Goal: Task Accomplishment & Management: Use online tool/utility

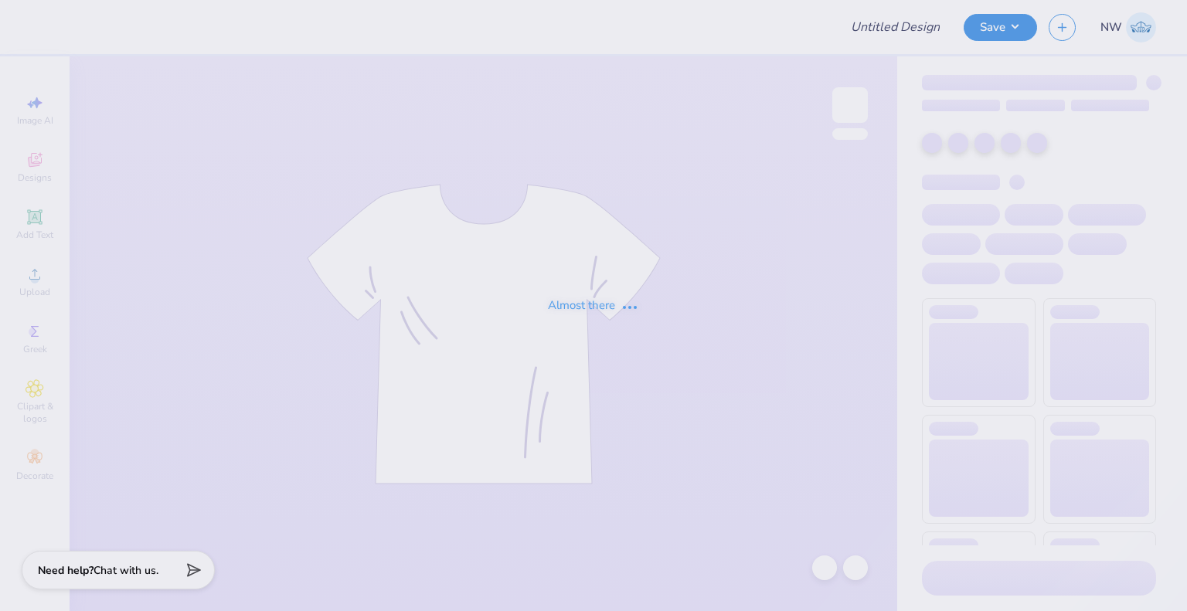
type input "Theta Football Tanks"
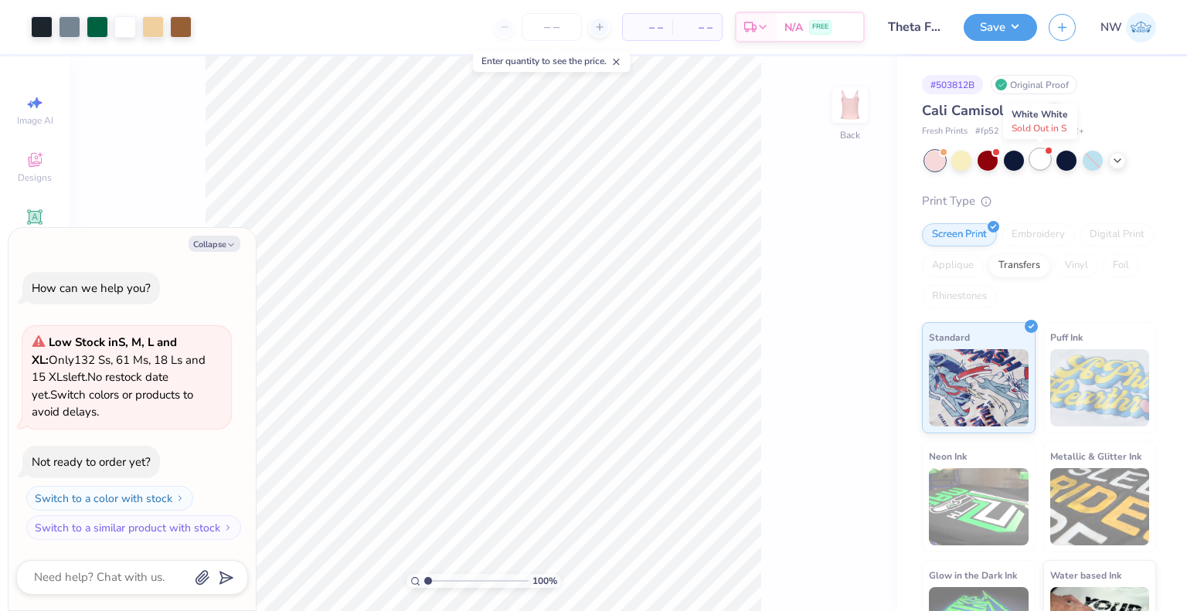
click at [1039, 157] on div at bounding box center [1040, 159] width 20 height 20
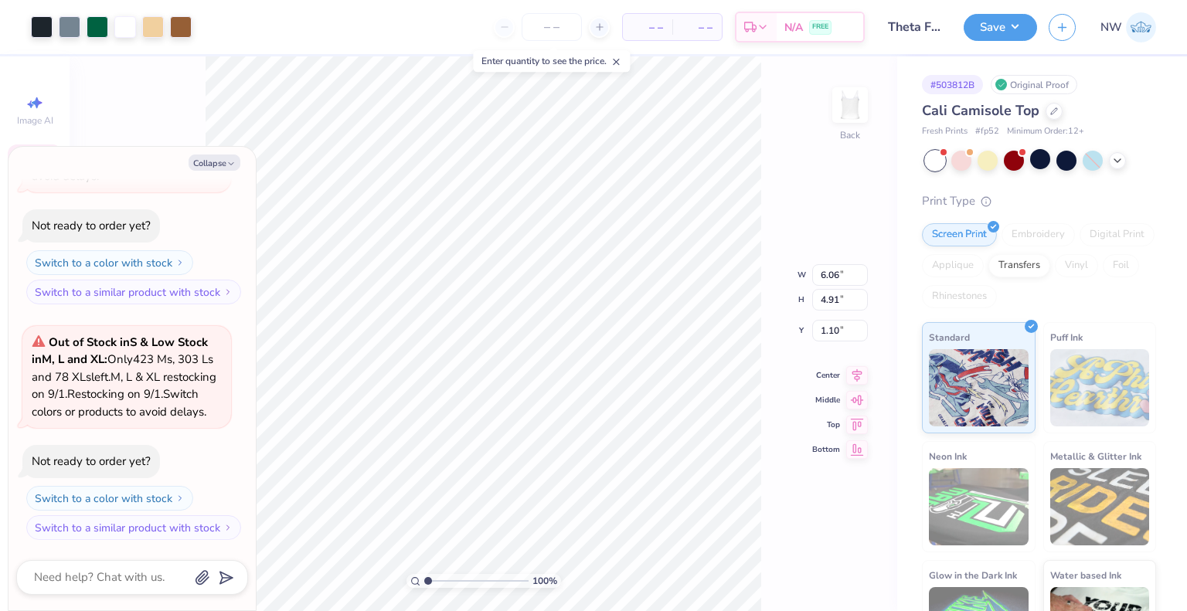
click at [791, 153] on div "100 % Back W 6.06 6.06 " H 4.91 4.91 " Y 1.10 1.10 " Center Middle Top Bottom" at bounding box center [484, 333] width 828 height 555
click at [1047, 111] on div at bounding box center [1054, 109] width 17 height 17
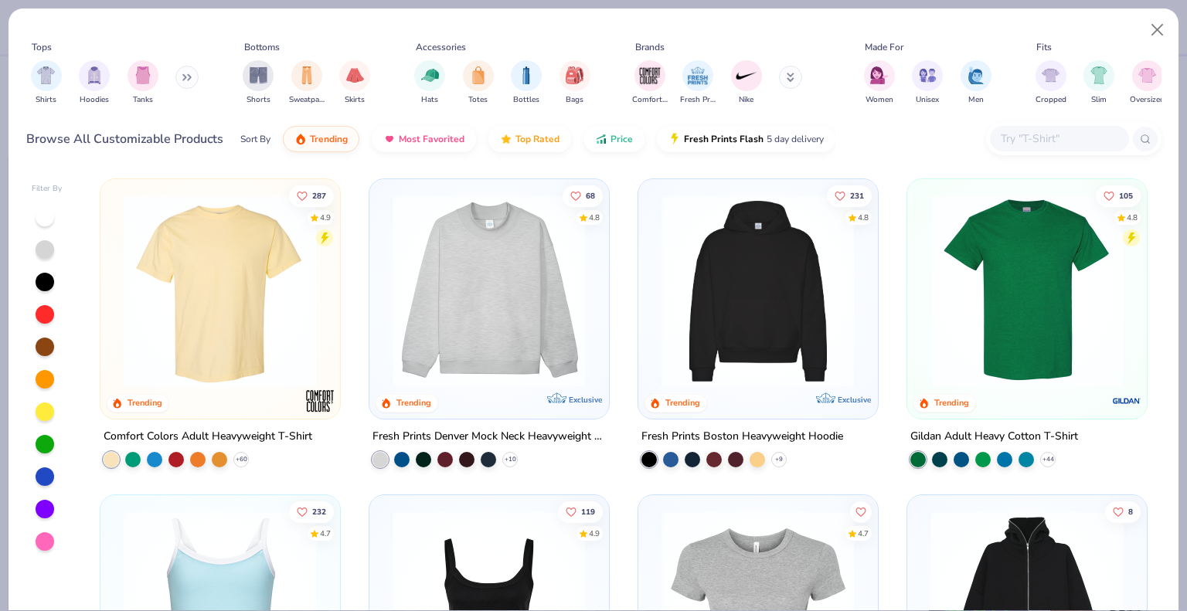
type textarea "x"
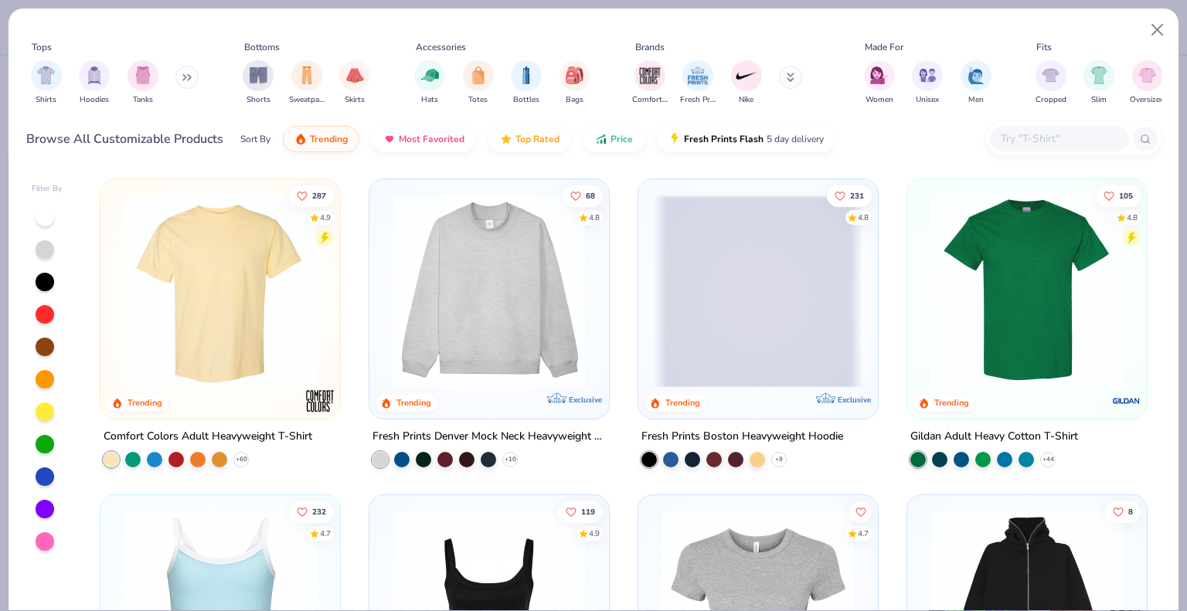
click at [1018, 144] on input "text" at bounding box center [1058, 139] width 119 height 18
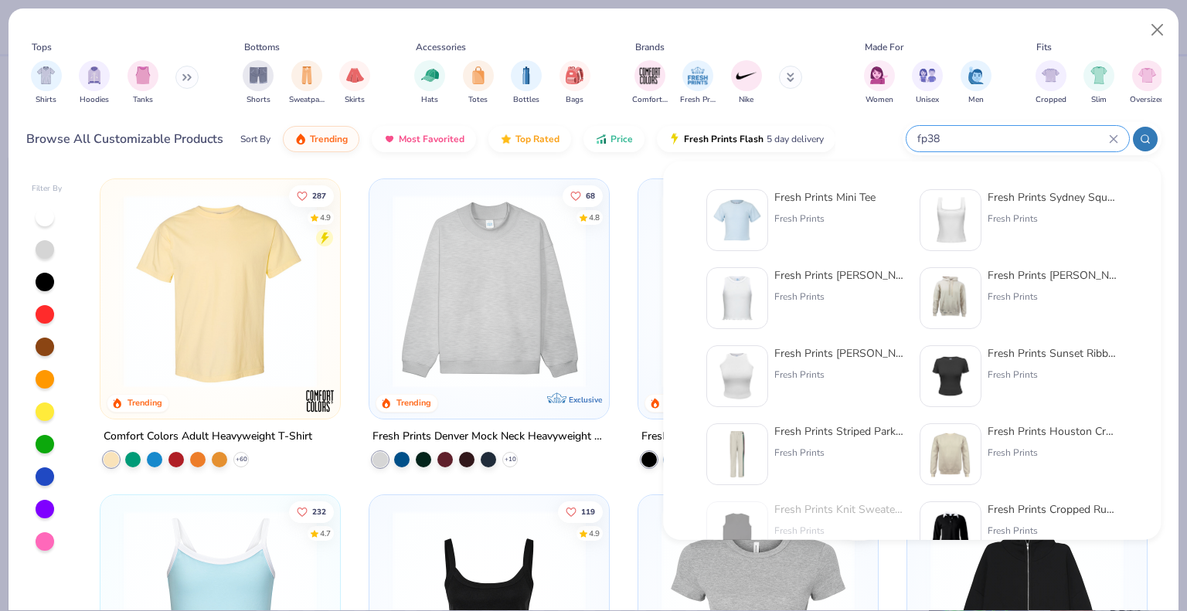
type input "fp38"
click at [814, 199] on div "Fresh Prints Mini Tee" at bounding box center [824, 197] width 101 height 16
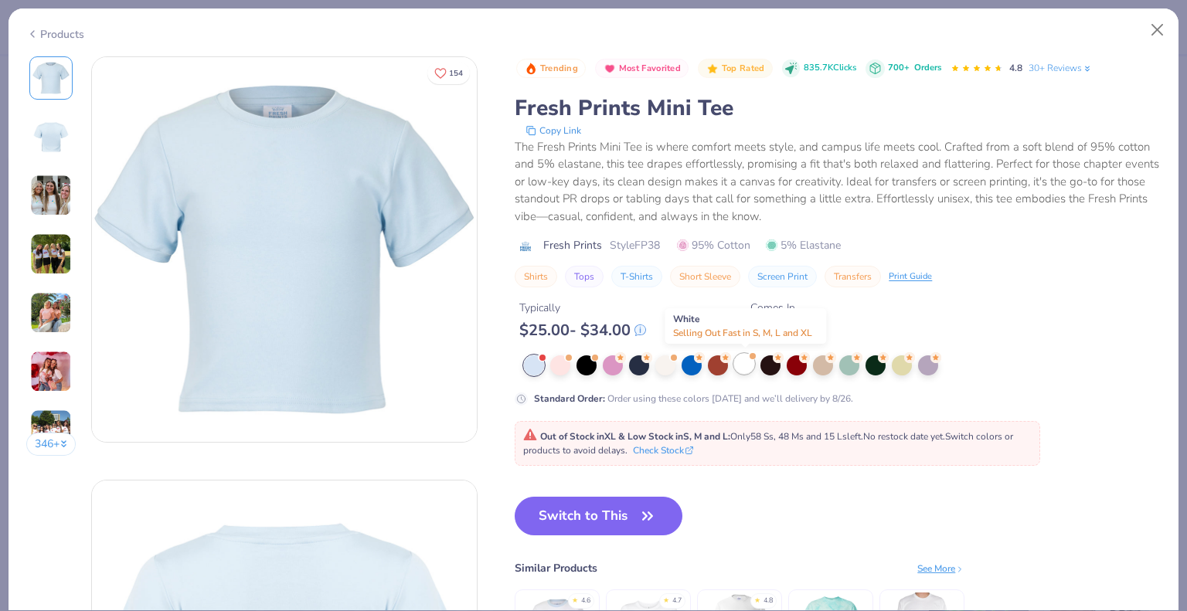
click at [744, 360] on div at bounding box center [744, 364] width 20 height 20
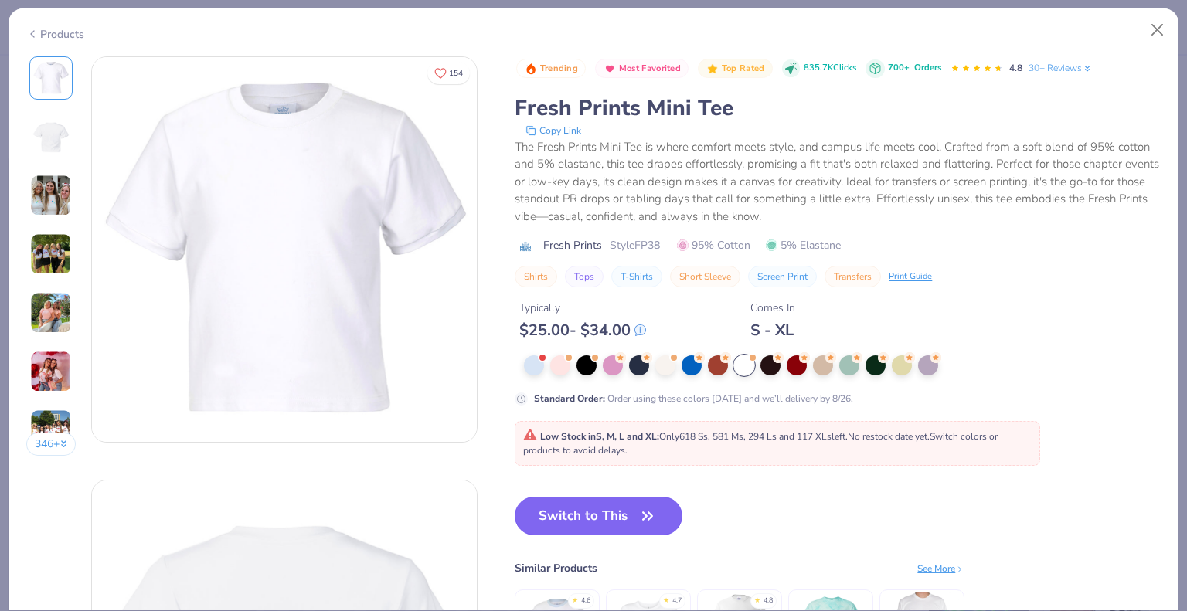
click at [603, 513] on button "Switch to This" at bounding box center [599, 516] width 168 height 39
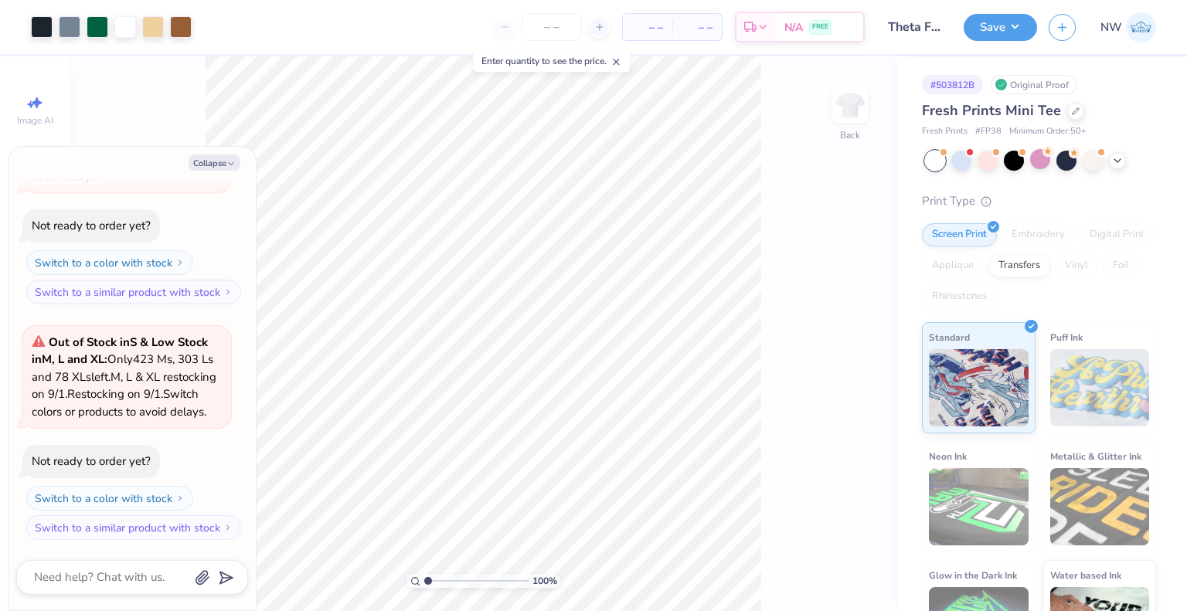
type textarea "x"
click at [829, 270] on input "6.08" at bounding box center [840, 275] width 56 height 22
type input "6.78"
type textarea "x"
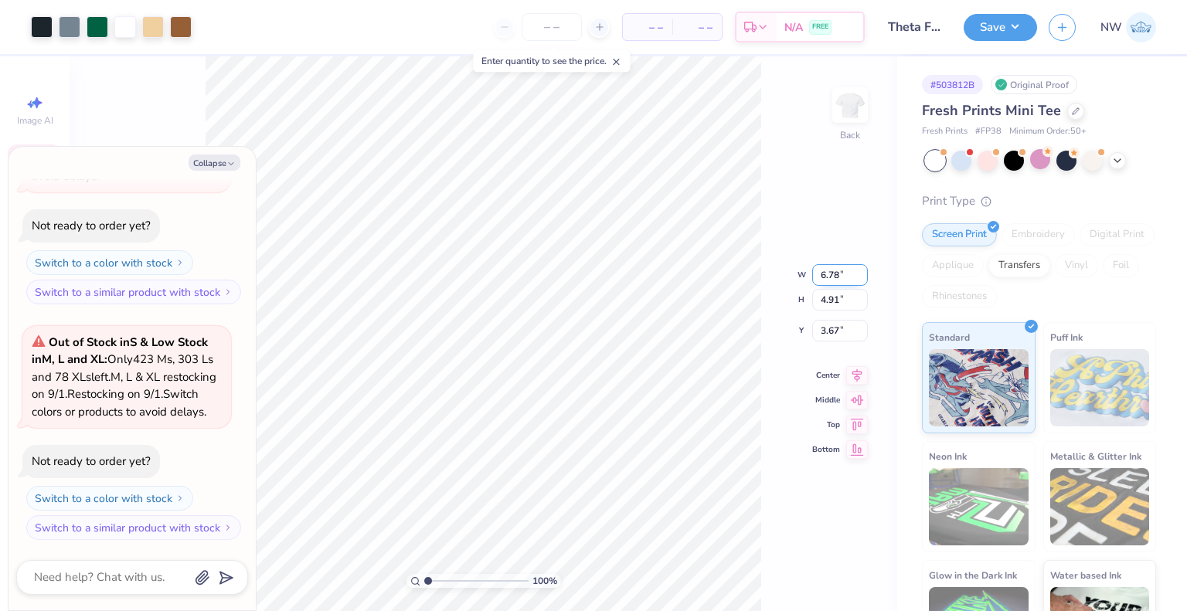
type input "6.76"
type input "5.47"
click at [822, 315] on input "3.39" at bounding box center [840, 319] width 56 height 22
type input "1.5"
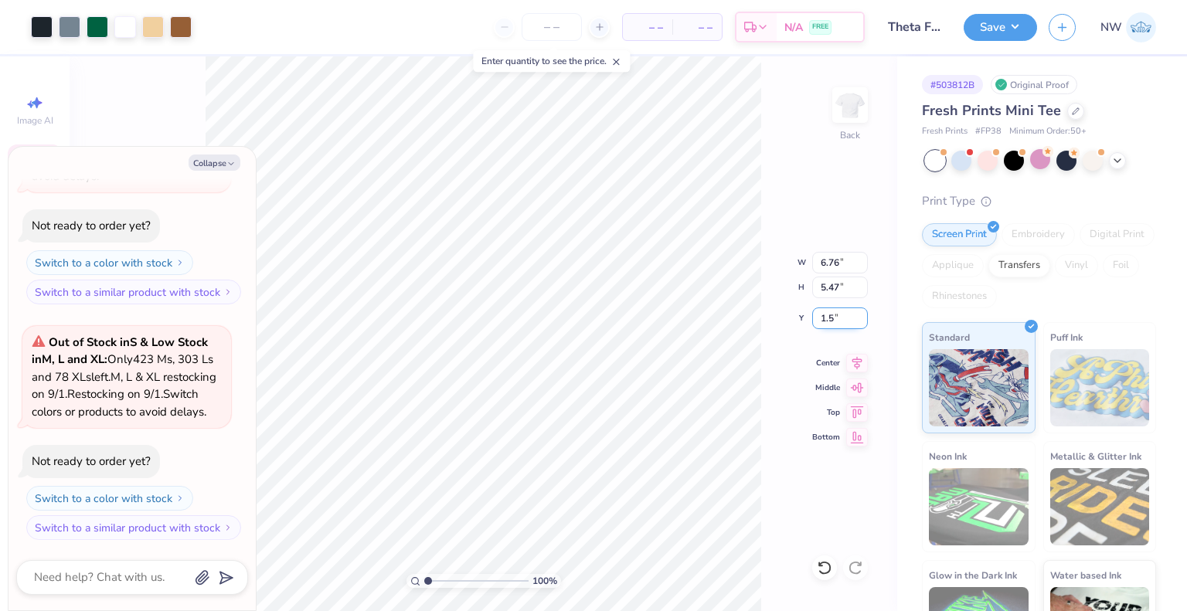
type textarea "x"
type input "1.50"
click at [621, 66] on icon at bounding box center [616, 61] width 11 height 11
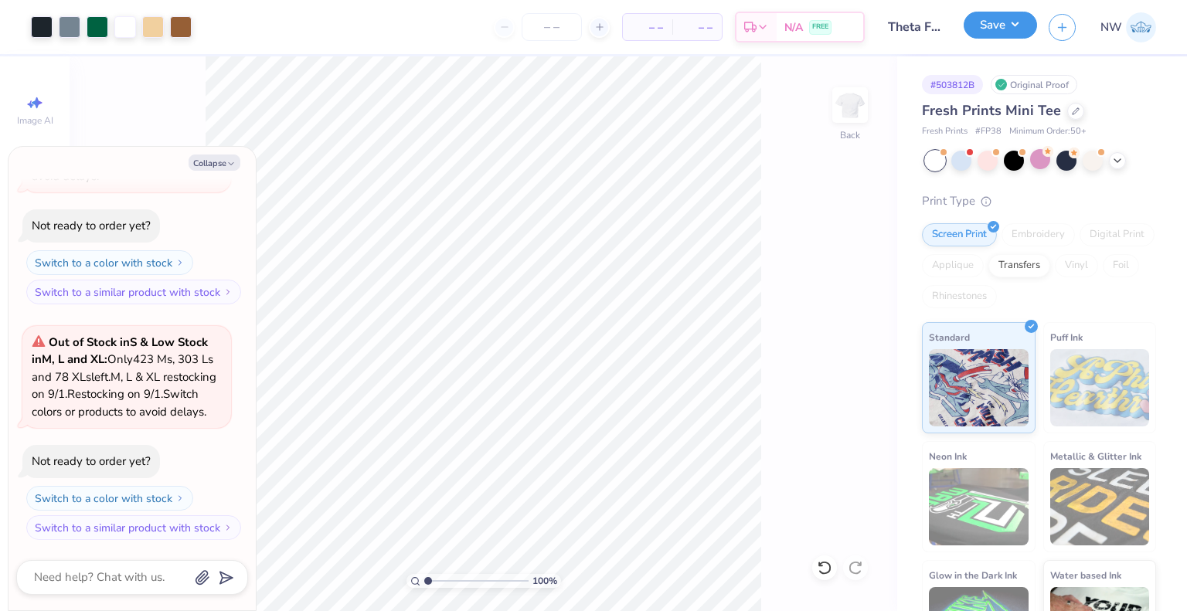
click at [999, 26] on button "Save" at bounding box center [1000, 25] width 73 height 27
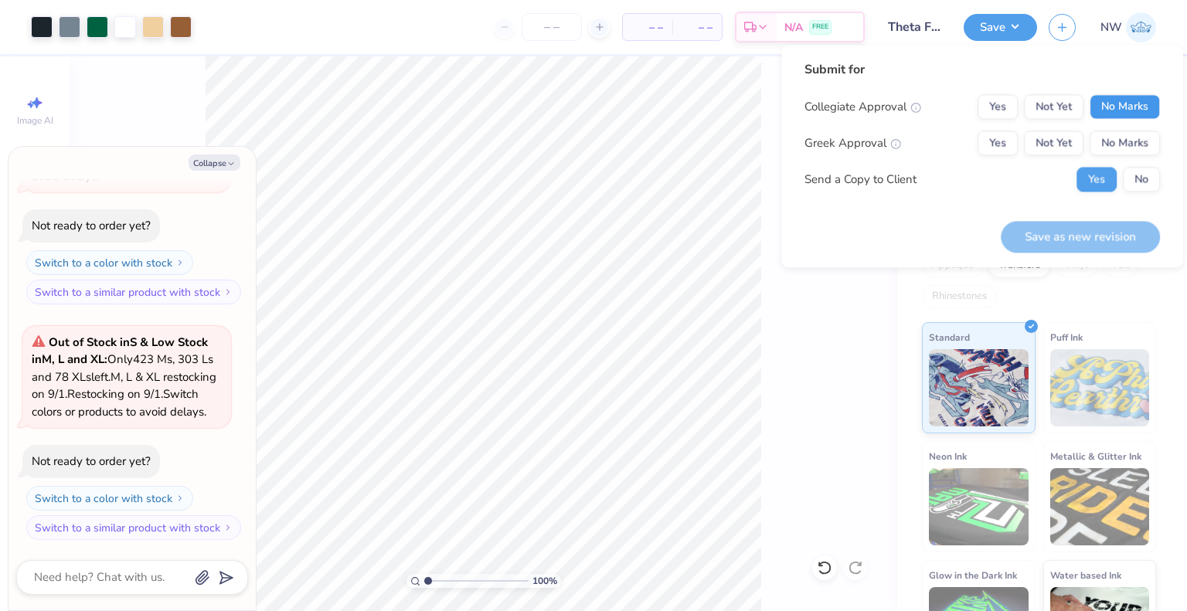
click at [1122, 107] on button "No Marks" at bounding box center [1125, 106] width 70 height 25
click at [1002, 139] on button "Yes" at bounding box center [998, 143] width 40 height 25
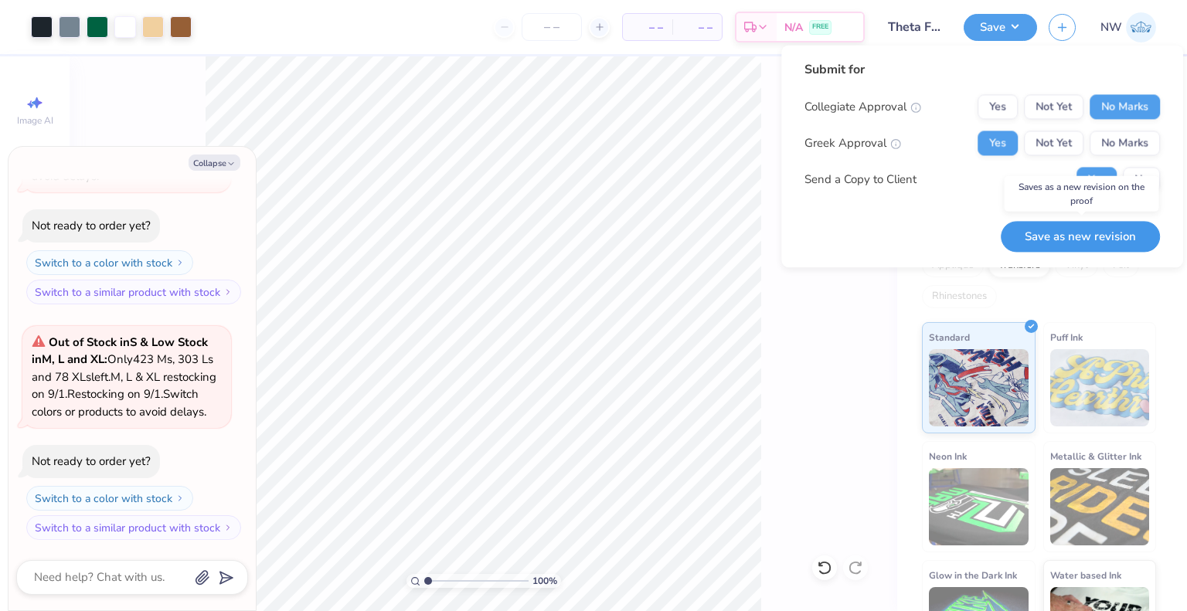
click at [1063, 229] on button "Save as new revision" at bounding box center [1080, 237] width 159 height 32
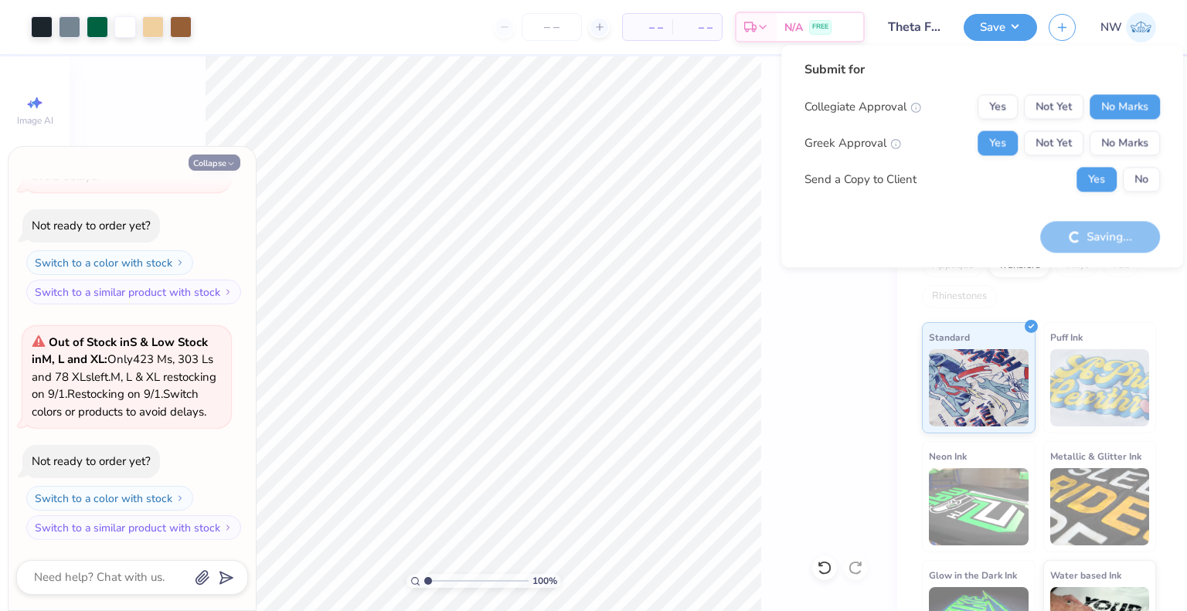
click at [214, 168] on button "Collapse" at bounding box center [215, 163] width 52 height 16
type textarea "x"
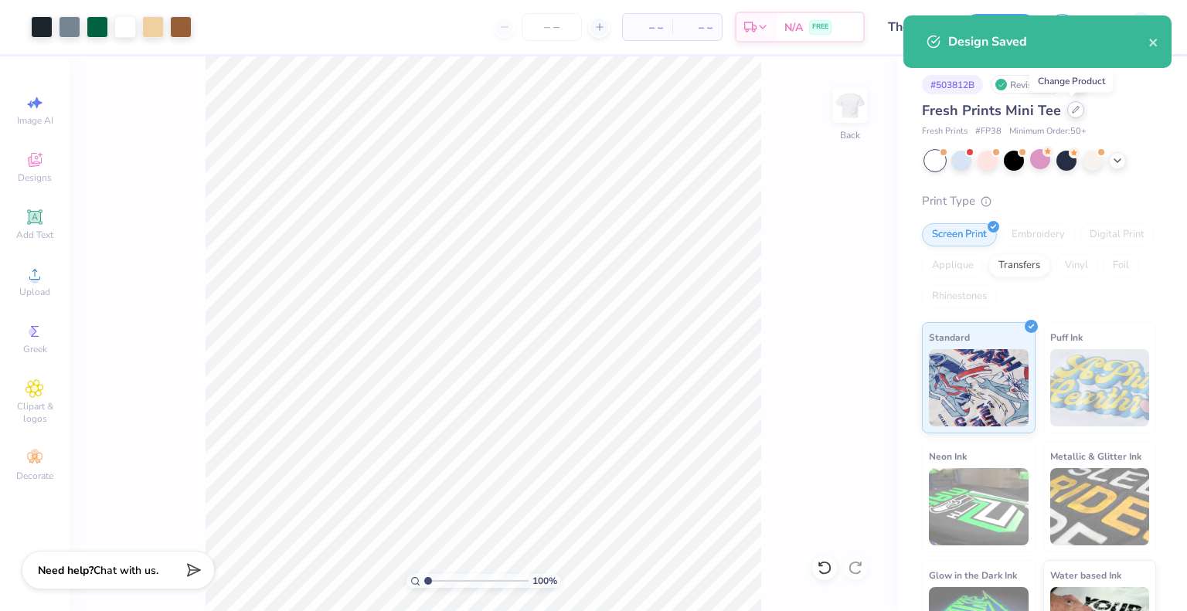
click at [1076, 107] on div at bounding box center [1075, 109] width 17 height 17
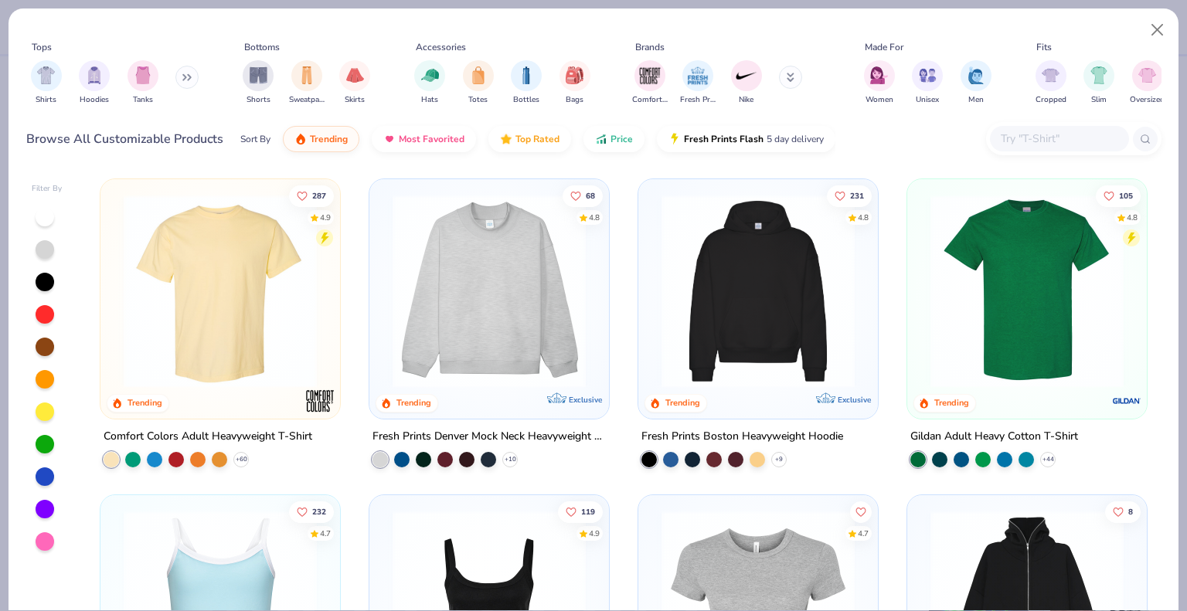
click at [1015, 138] on input "text" at bounding box center [1058, 139] width 119 height 18
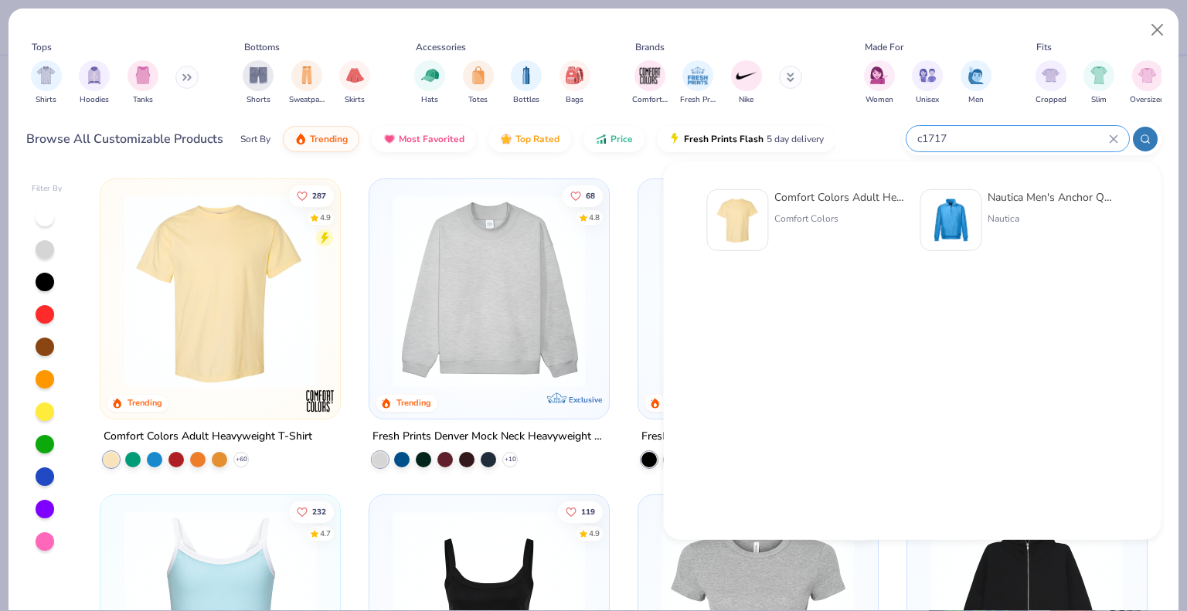
type input "c1717"
click at [784, 223] on div "Comfort Colors" at bounding box center [839, 219] width 130 height 14
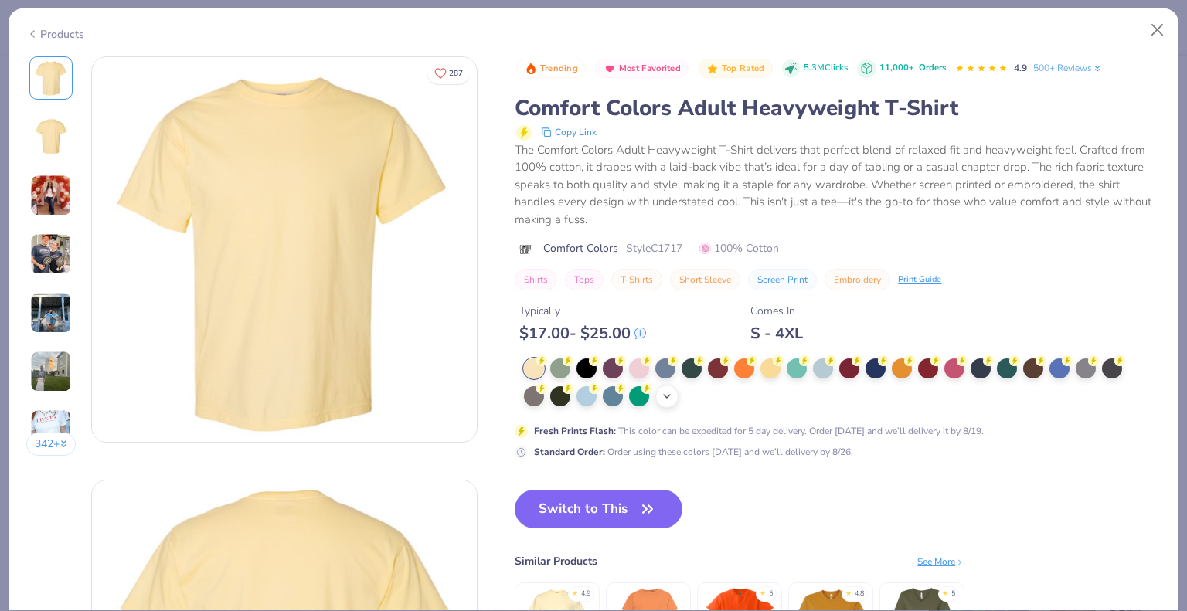
click at [674, 390] on div "+ 38" at bounding box center [666, 396] width 23 height 23
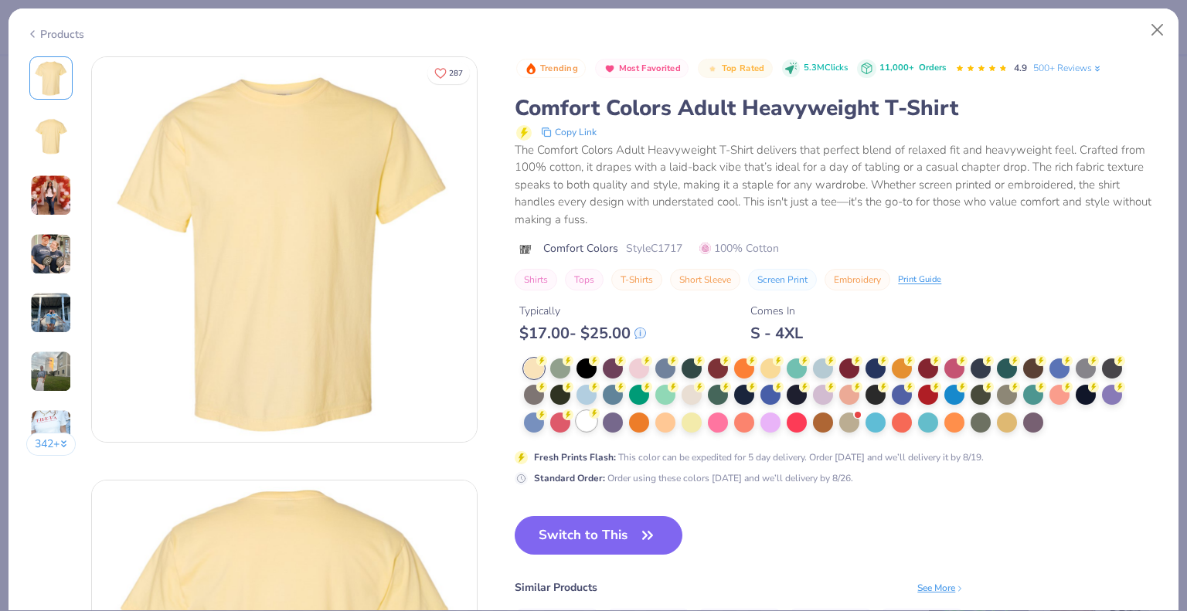
click at [588, 421] on div at bounding box center [587, 421] width 20 height 20
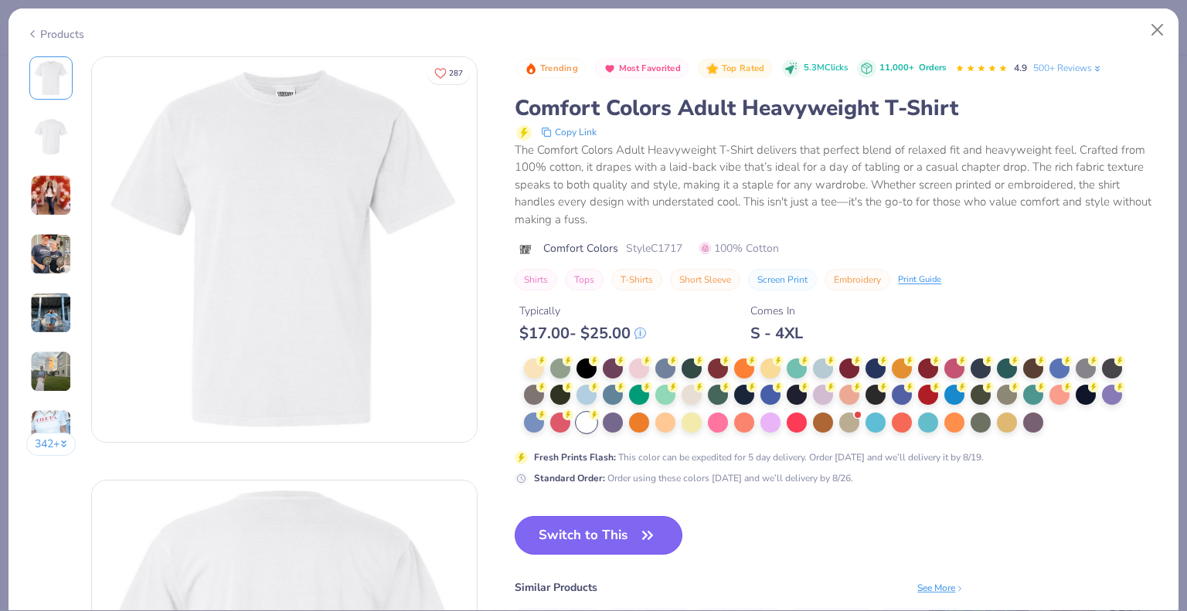
click at [597, 530] on button "Switch to This" at bounding box center [599, 535] width 168 height 39
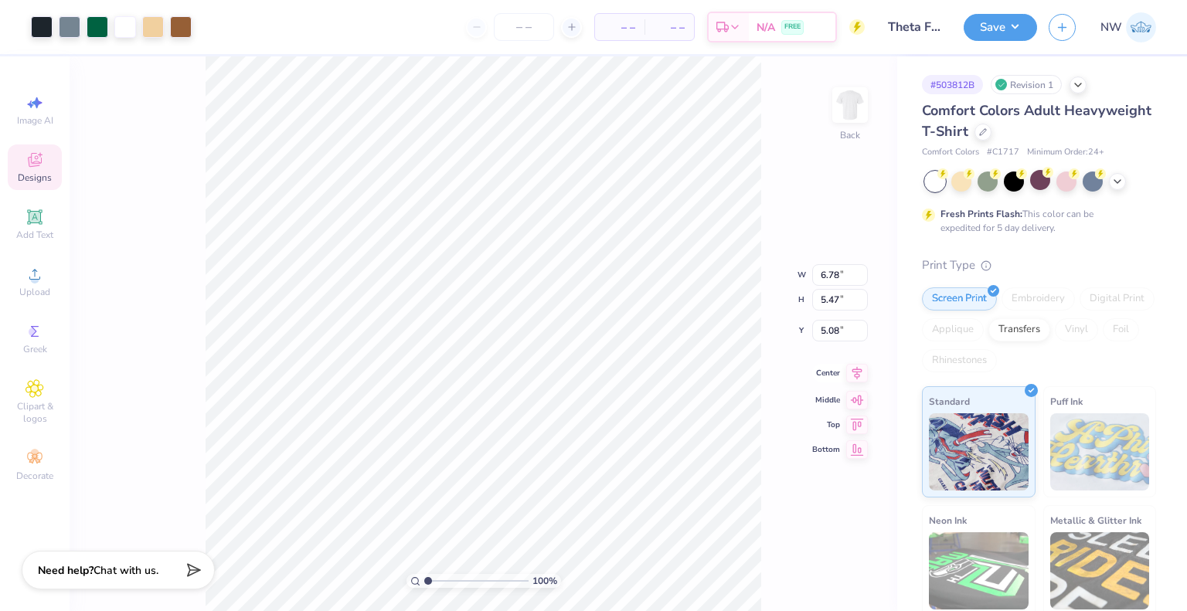
click at [853, 373] on icon at bounding box center [857, 373] width 22 height 19
click at [832, 319] on input "5.08" at bounding box center [840, 319] width 56 height 22
type input "3.00"
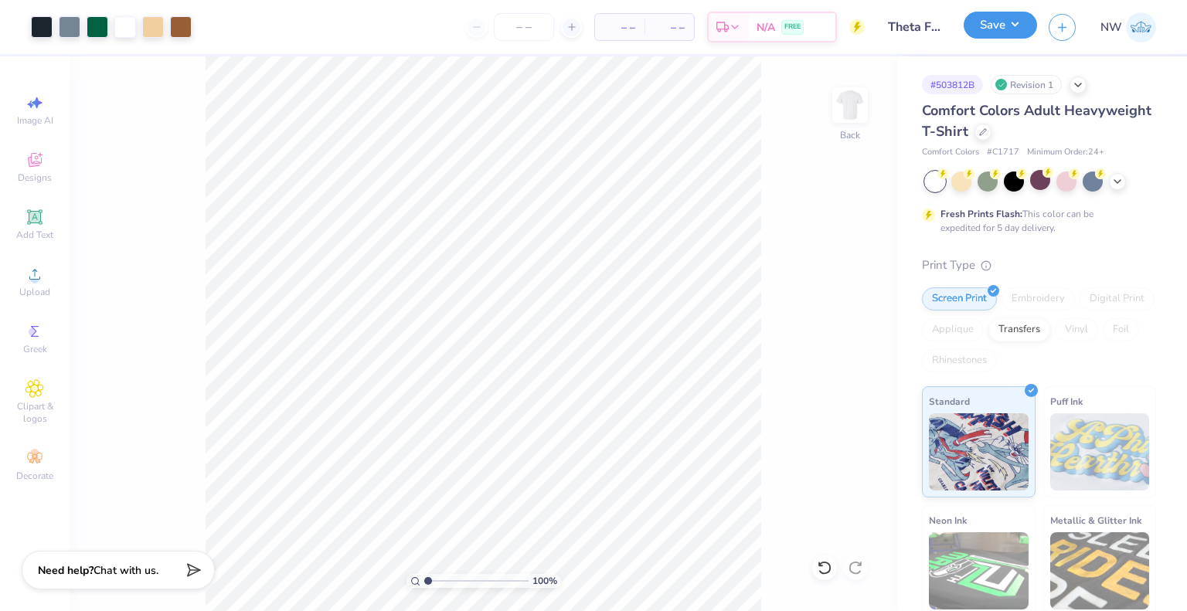
click at [997, 26] on button "Save" at bounding box center [1000, 25] width 73 height 27
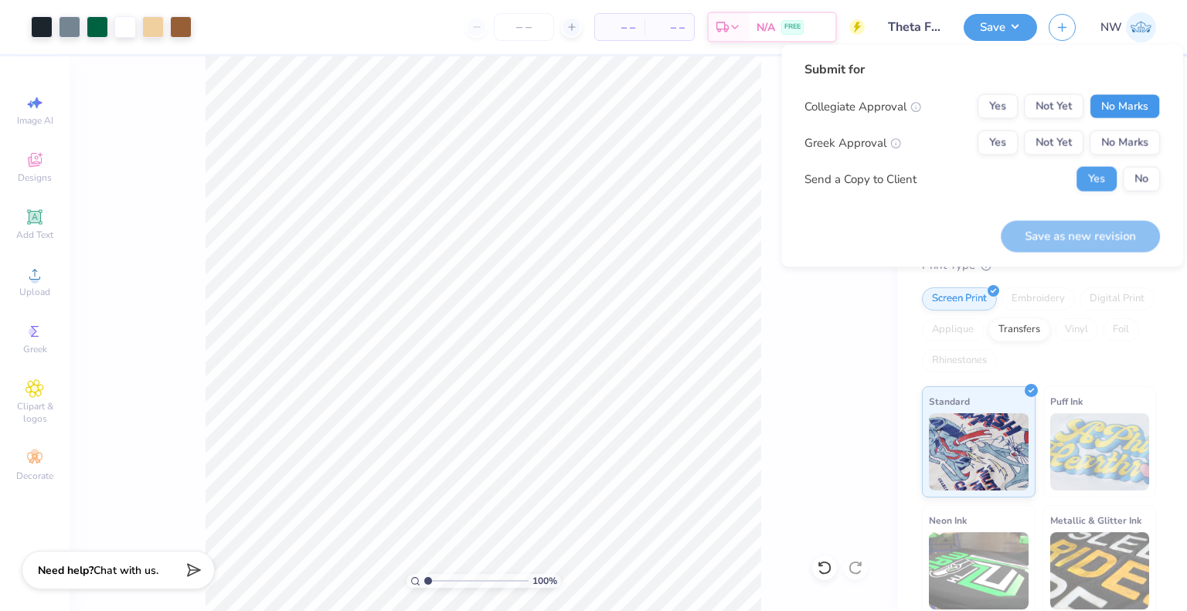
click at [1124, 104] on button "No Marks" at bounding box center [1125, 106] width 70 height 25
click at [996, 142] on button "Yes" at bounding box center [998, 143] width 40 height 25
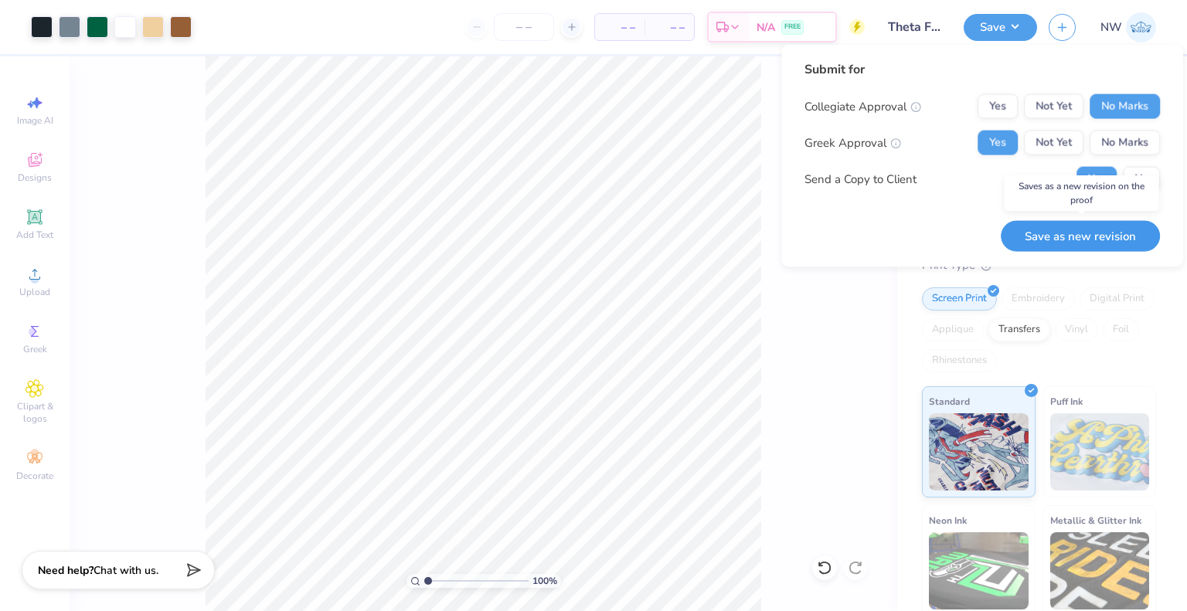
click at [1056, 237] on button "Save as new revision" at bounding box center [1080, 236] width 159 height 32
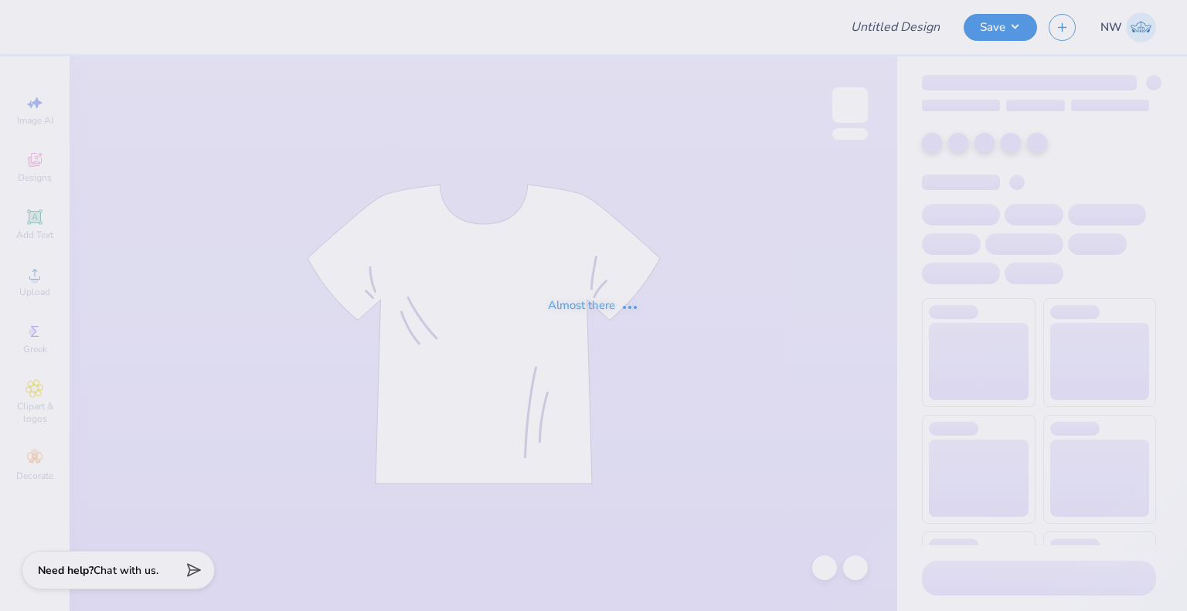
type input "Theta Football Tanks"
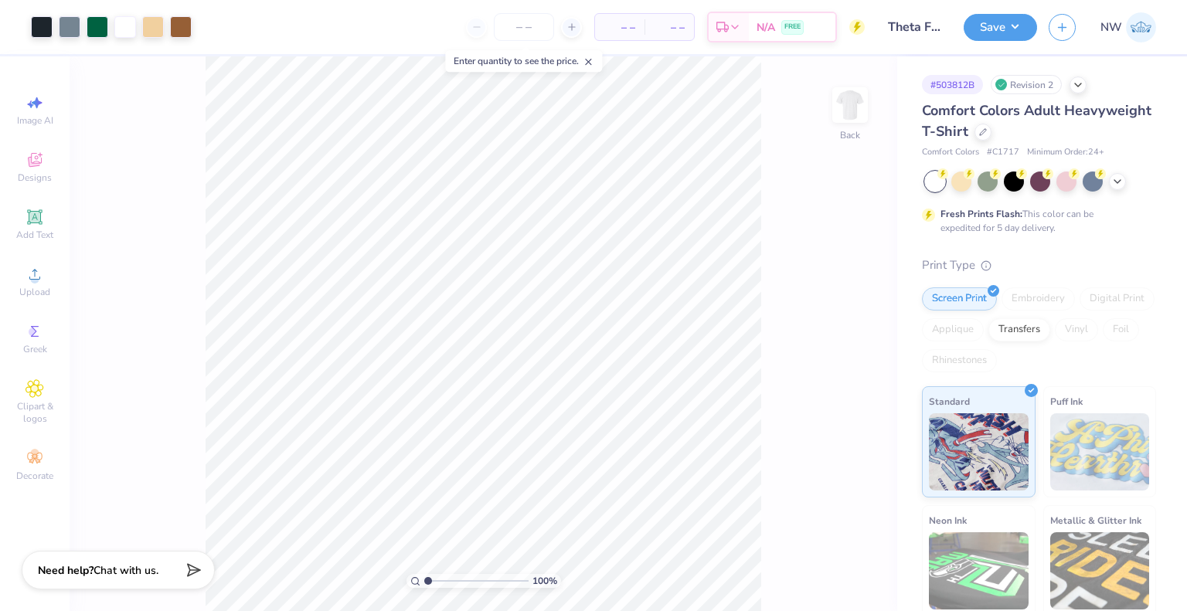
click at [1081, 123] on div "Comfort Colors Adult Heavyweight T-Shirt" at bounding box center [1039, 121] width 234 height 42
click at [987, 131] on icon at bounding box center [983, 131] width 8 height 8
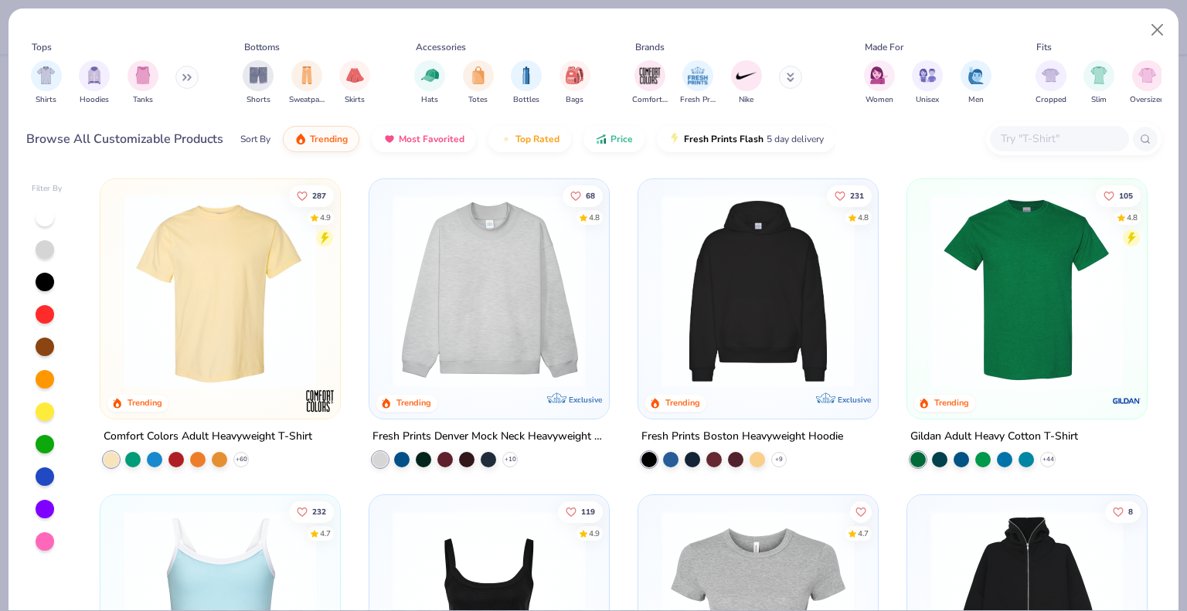
click at [1035, 137] on input "text" at bounding box center [1058, 139] width 119 height 18
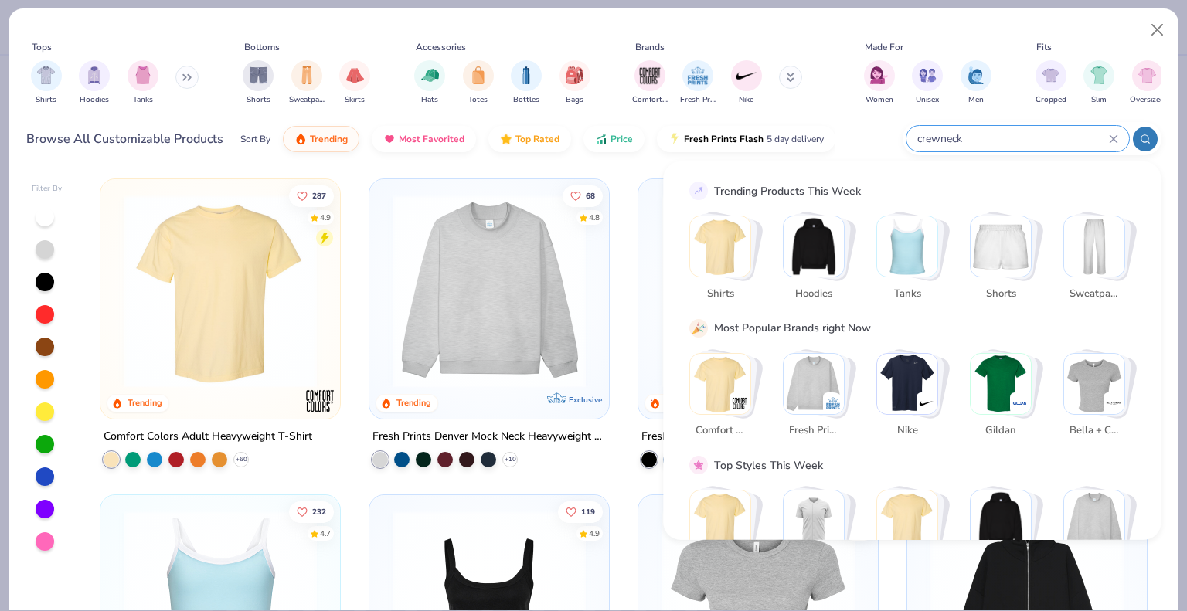
type input "crewneck"
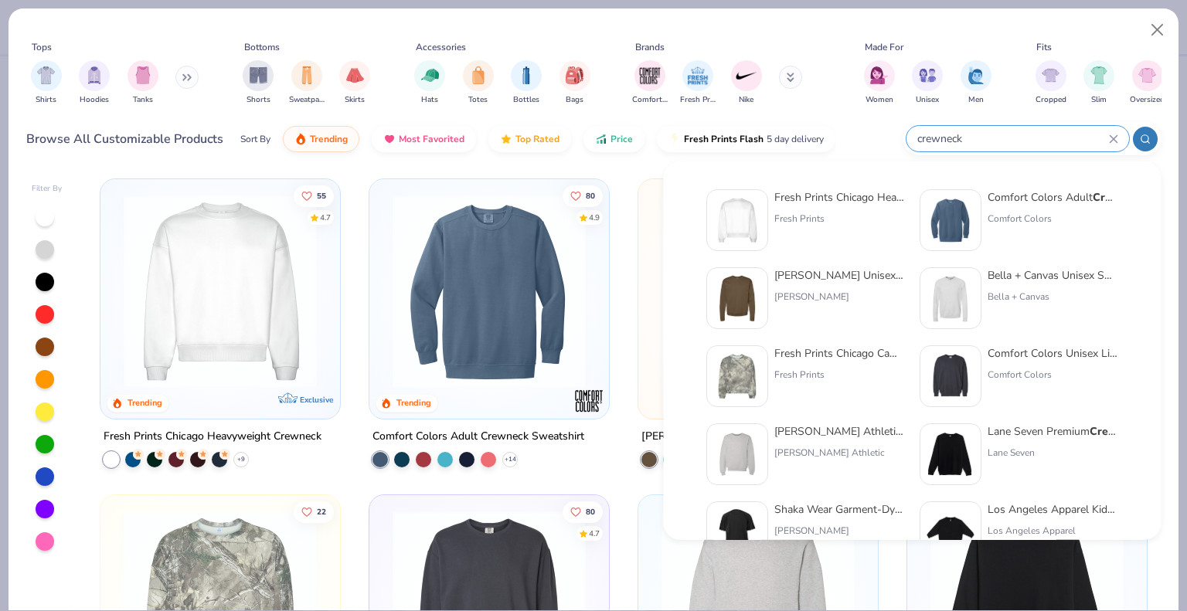
click at [12, 133] on div "Tops Shirts Hoodies Tanks Bottoms Shorts Sweatpants Skirts Accessories Hats Tot…" at bounding box center [594, 88] width 1170 height 158
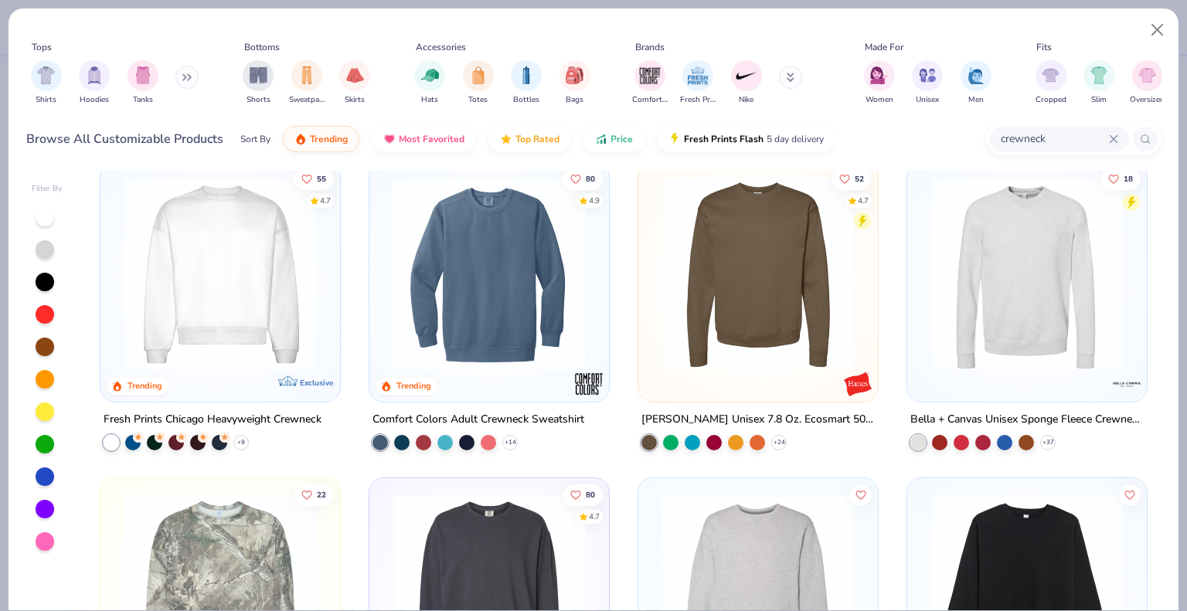
scroll to position [9, 0]
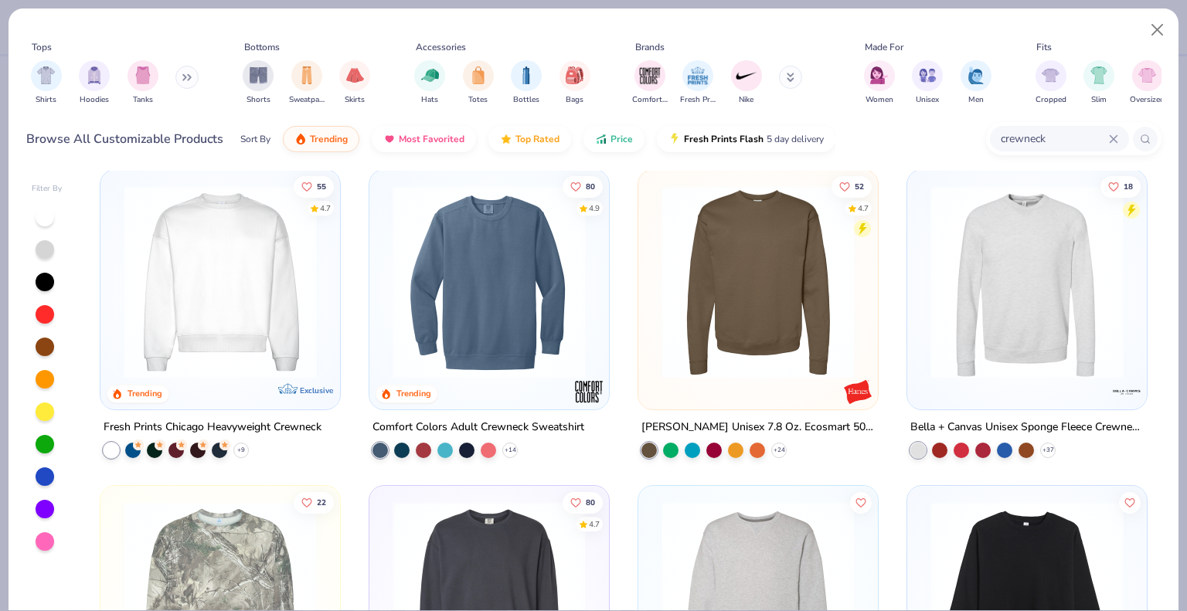
click at [214, 286] on img at bounding box center [220, 281] width 209 height 193
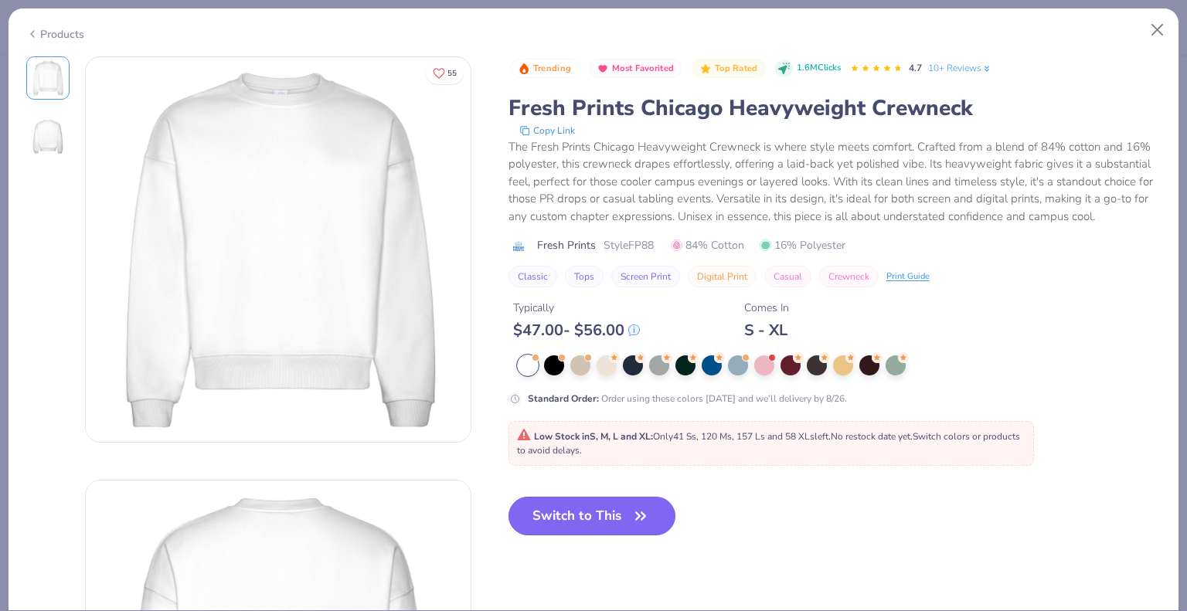
click at [575, 519] on button "Switch to This" at bounding box center [592, 516] width 168 height 39
type textarea "x"
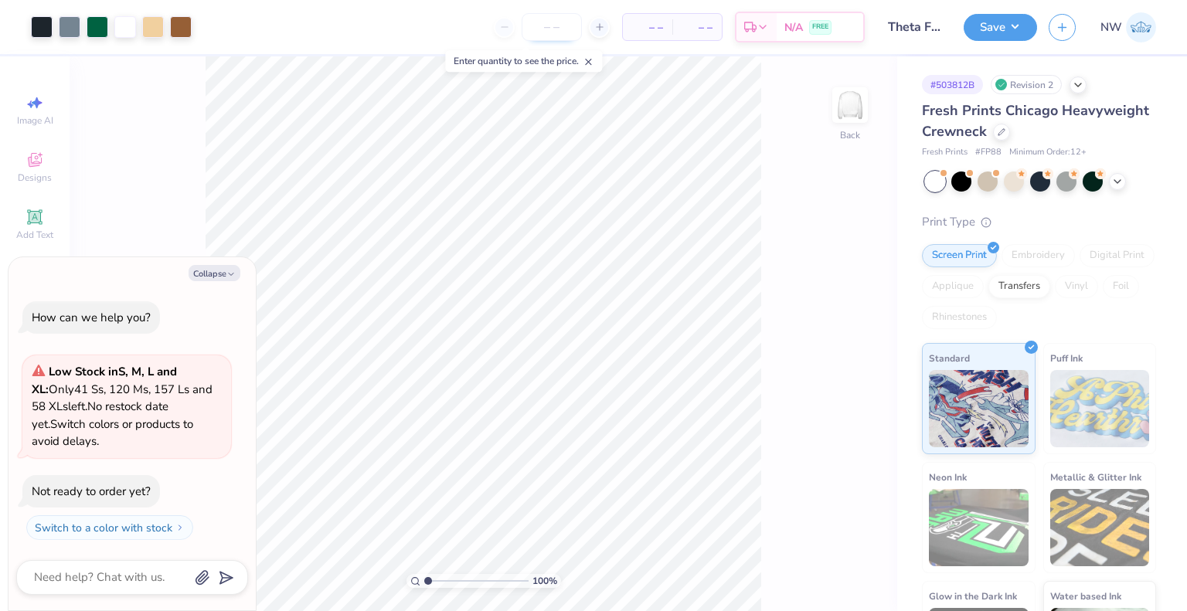
click at [538, 24] on input "number" at bounding box center [552, 27] width 60 height 28
type input "36"
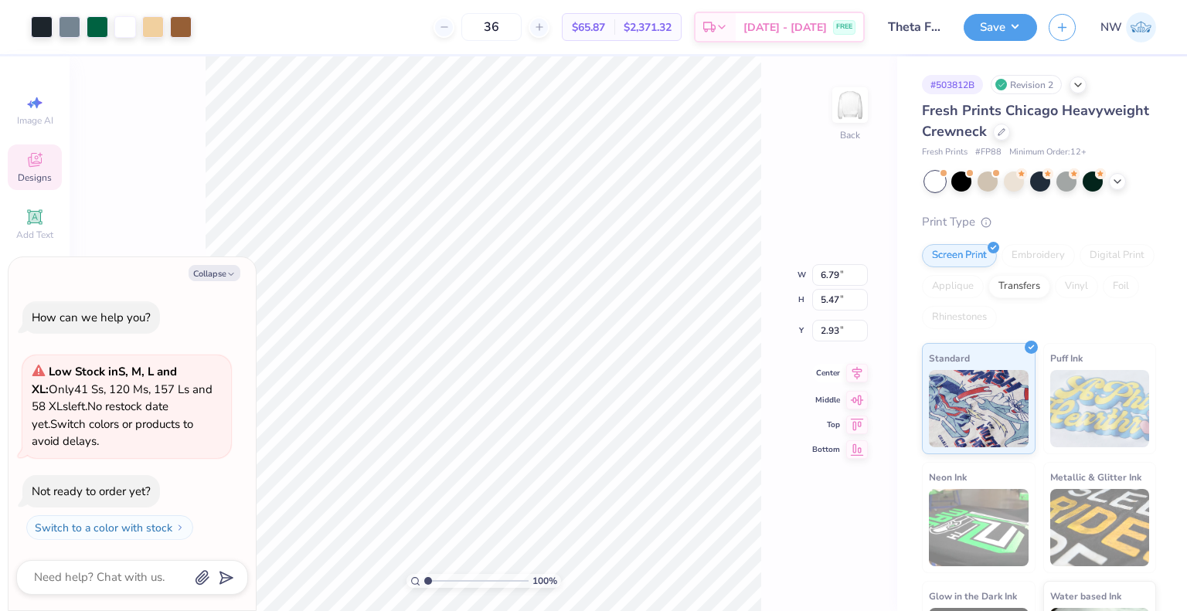
click at [852, 373] on icon at bounding box center [857, 373] width 22 height 19
type textarea "x"
click at [825, 308] on input "2.93" at bounding box center [840, 319] width 56 height 22
type input "3"
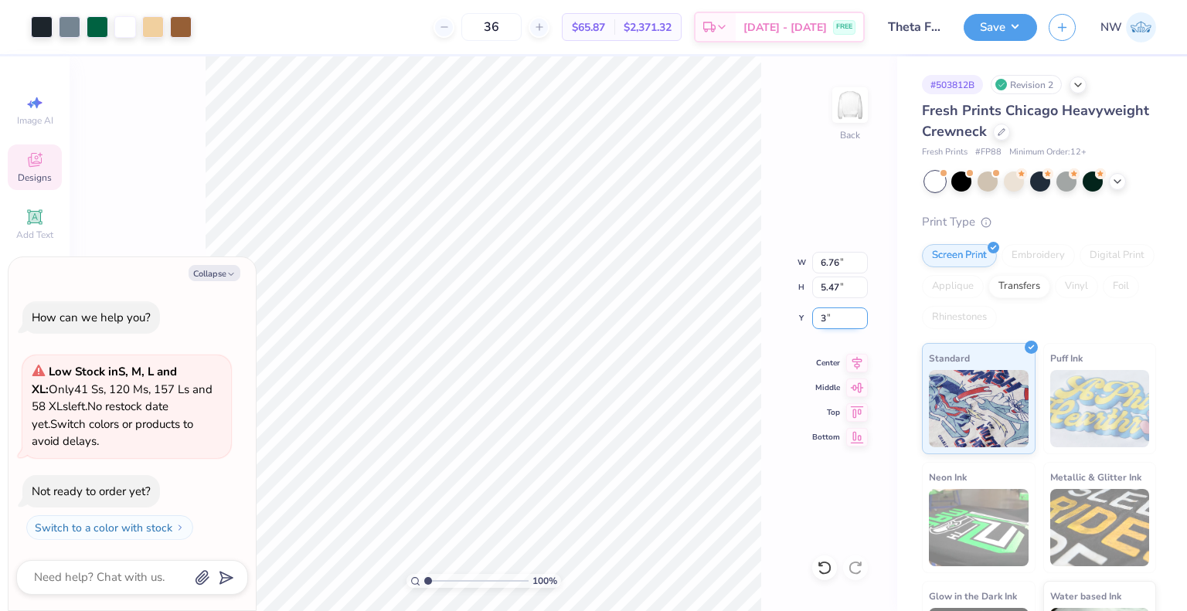
type textarea "x"
type input "3.00"
click at [777, 382] on div "100 % Back W 6.76 6.76 " H 5.47 5.47 " Y 3.00 3.00 " Center Middle Top Bottom" at bounding box center [484, 333] width 828 height 555
click at [219, 277] on button "Collapse" at bounding box center [215, 273] width 52 height 16
type textarea "x"
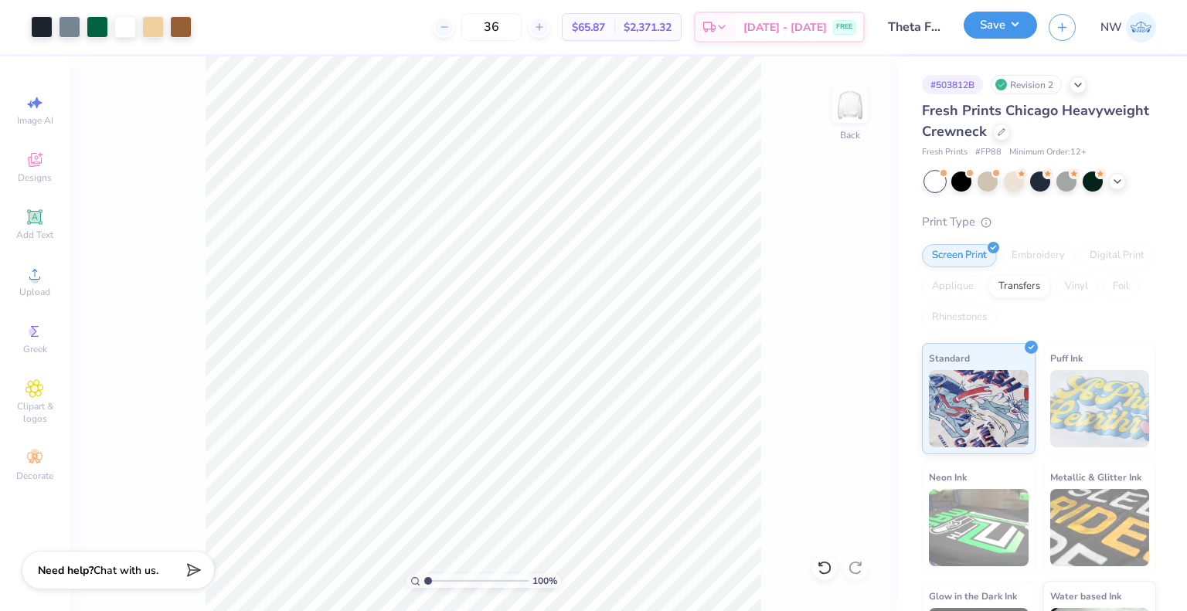
click at [986, 20] on button "Save" at bounding box center [1000, 25] width 73 height 27
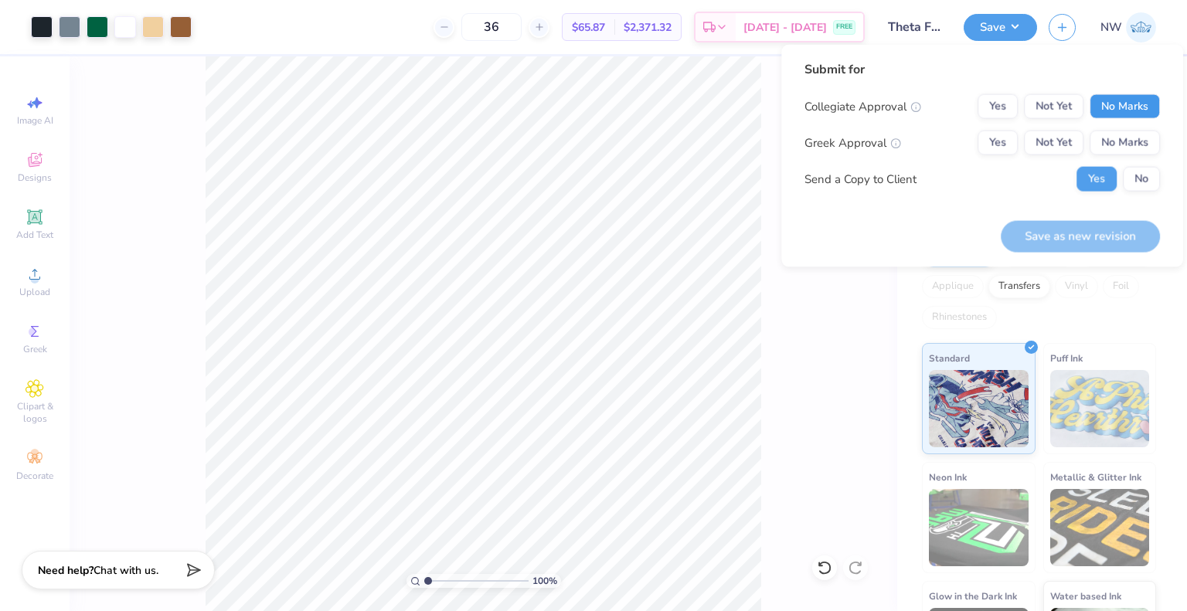
click at [1116, 100] on button "No Marks" at bounding box center [1125, 106] width 70 height 25
click at [999, 147] on button "Yes" at bounding box center [998, 143] width 40 height 25
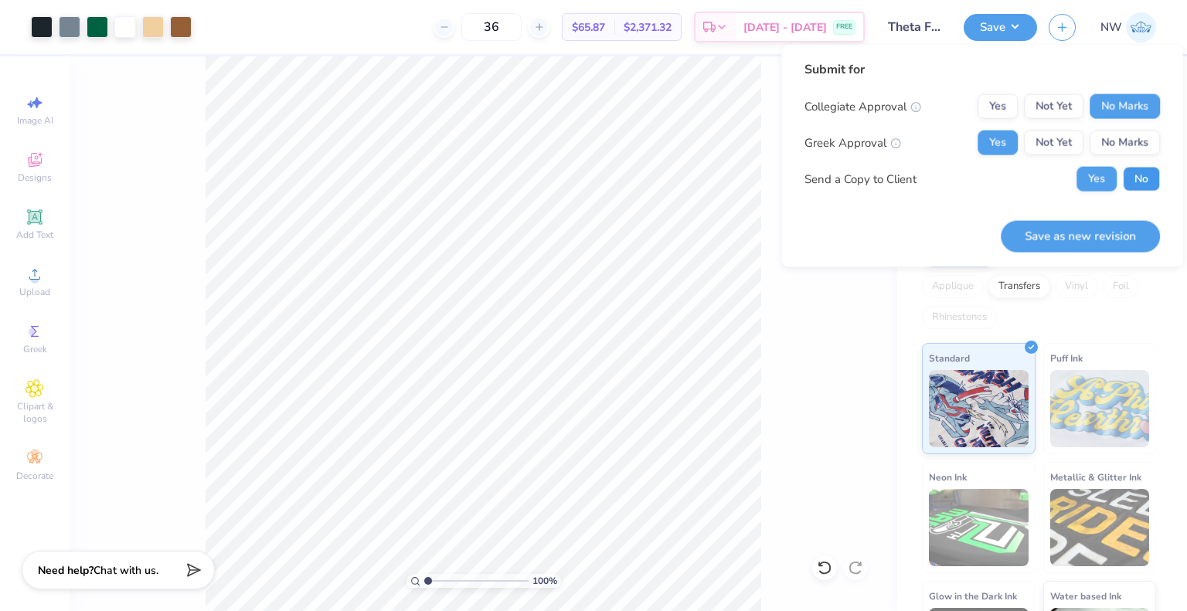
click at [1138, 180] on button "No" at bounding box center [1141, 179] width 37 height 25
click at [1096, 180] on button "Yes" at bounding box center [1097, 179] width 40 height 25
click at [1086, 230] on button "Save as new revision" at bounding box center [1080, 236] width 159 height 32
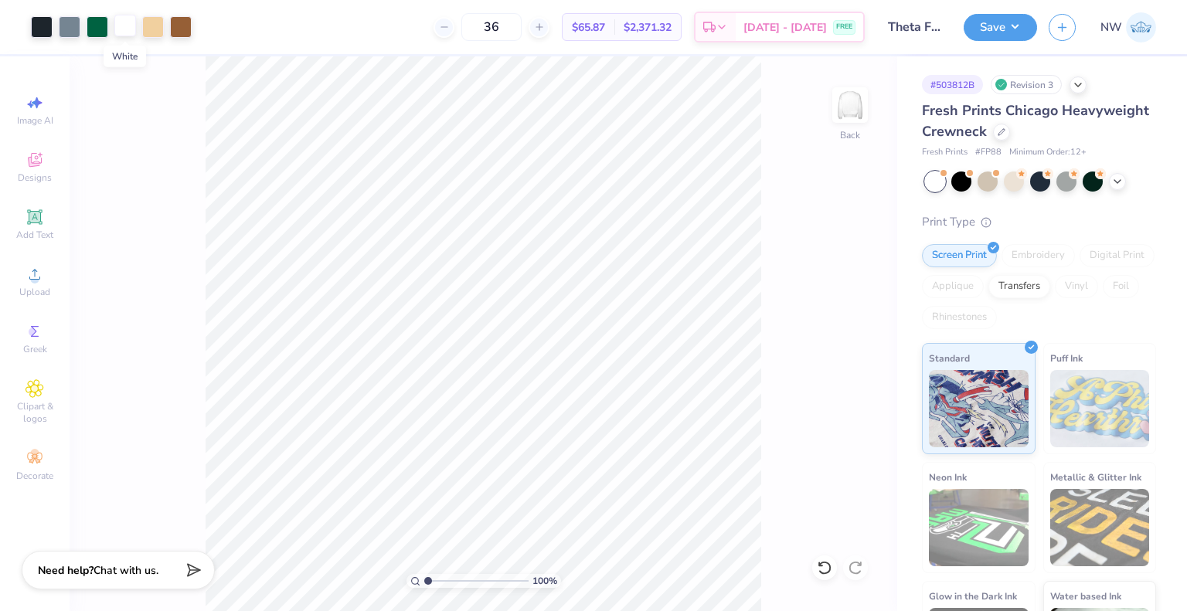
click at [124, 26] on div at bounding box center [125, 26] width 22 height 22
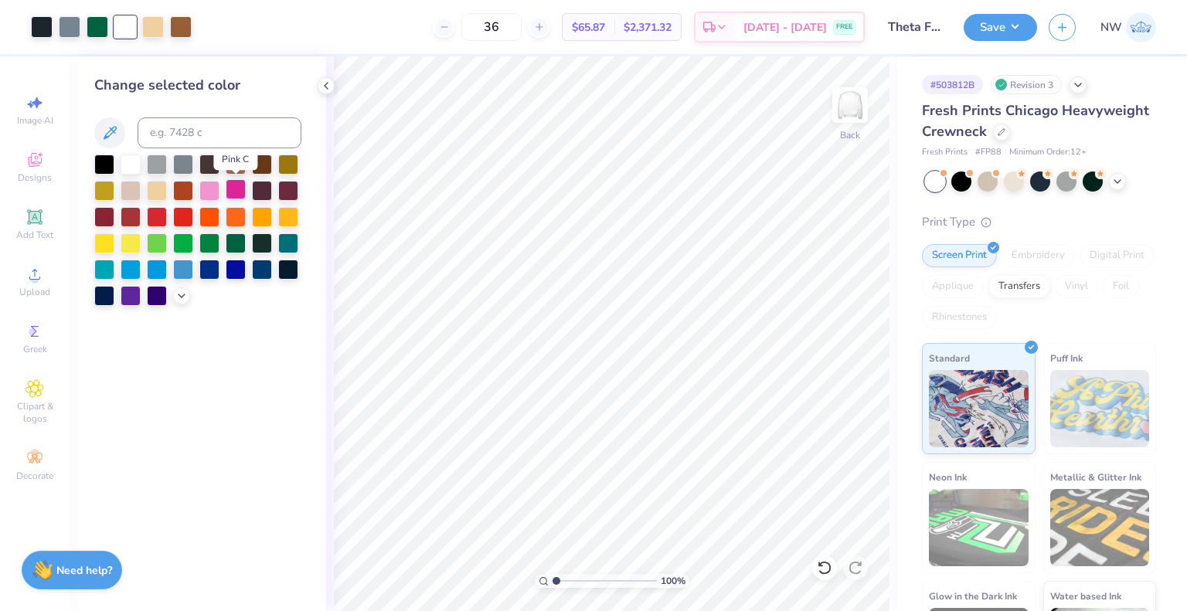
click at [233, 185] on div at bounding box center [236, 189] width 20 height 20
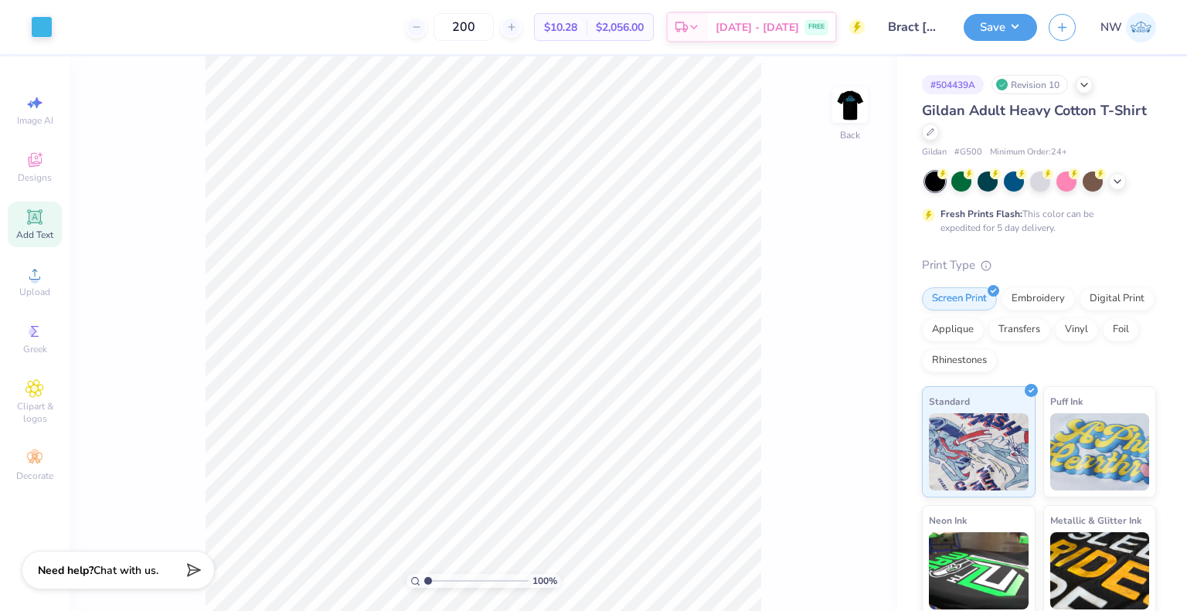
click at [40, 217] on icon at bounding box center [34, 216] width 15 height 15
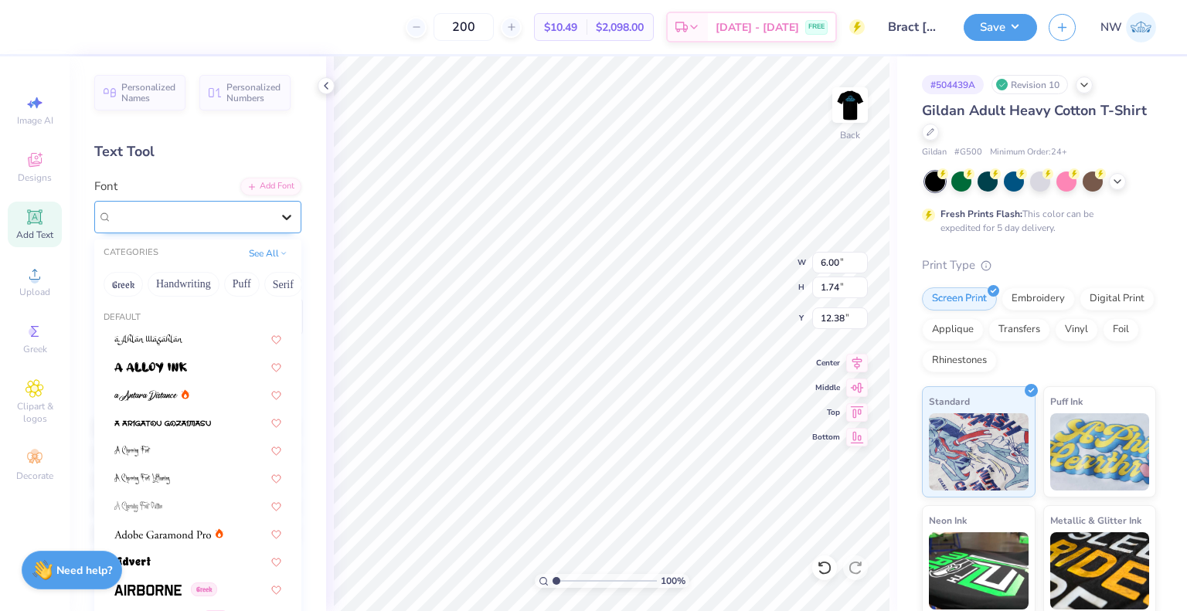
click at [281, 216] on icon at bounding box center [286, 216] width 15 height 15
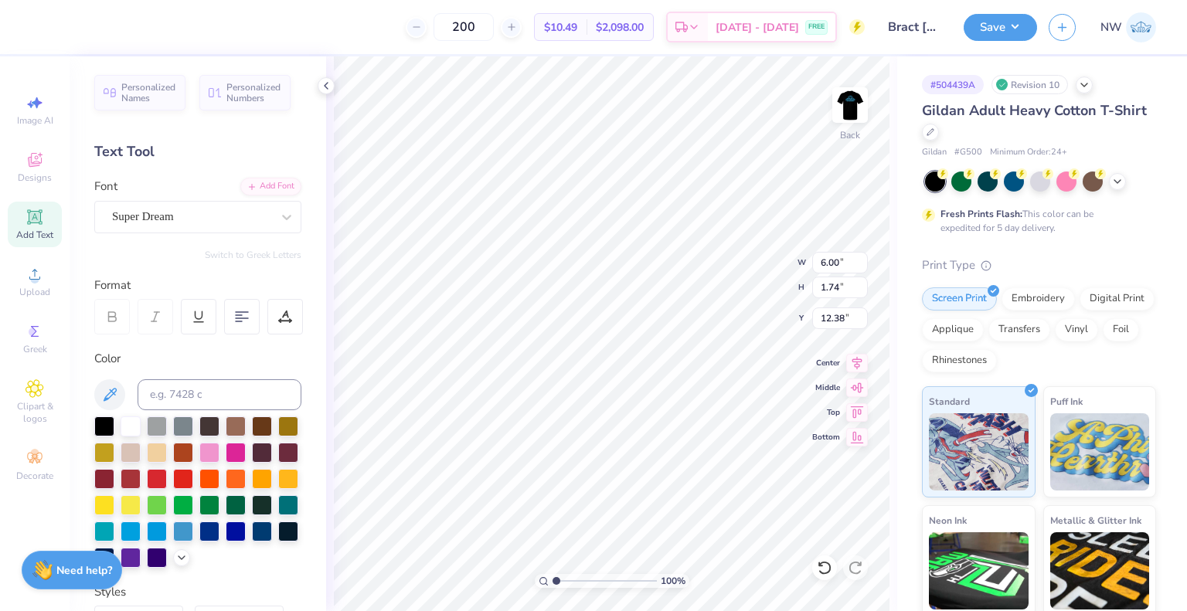
scroll to position [12, 2]
type textarea "EXT"
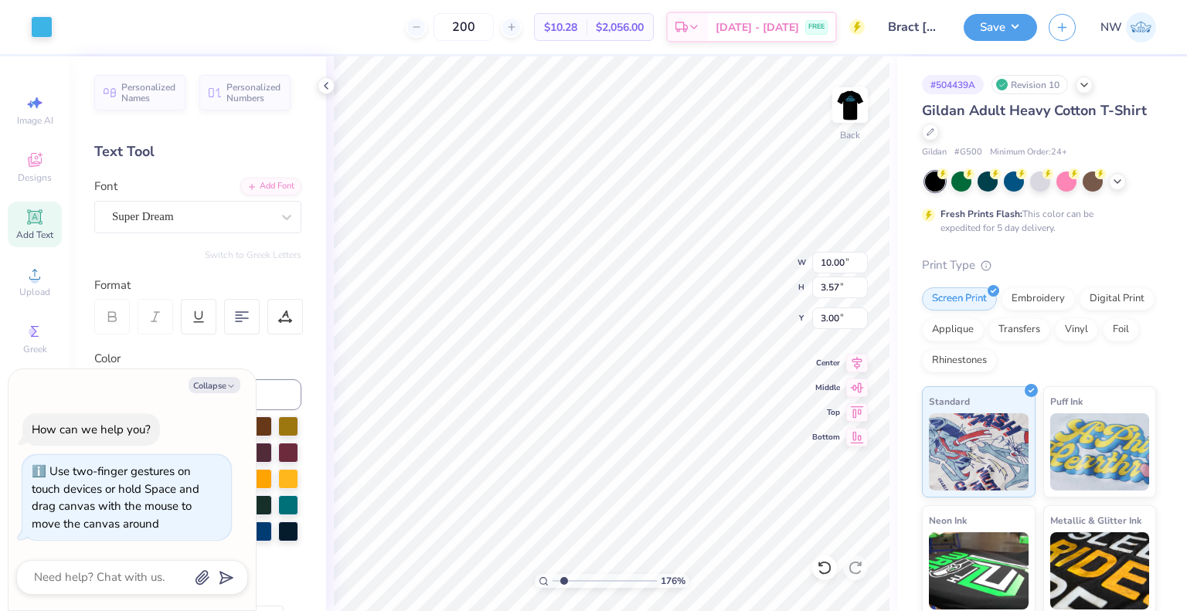
type input "1.76455062547443"
type textarea "x"
type input "1.76455062547443"
type textarea "x"
type input "1.76455062547443"
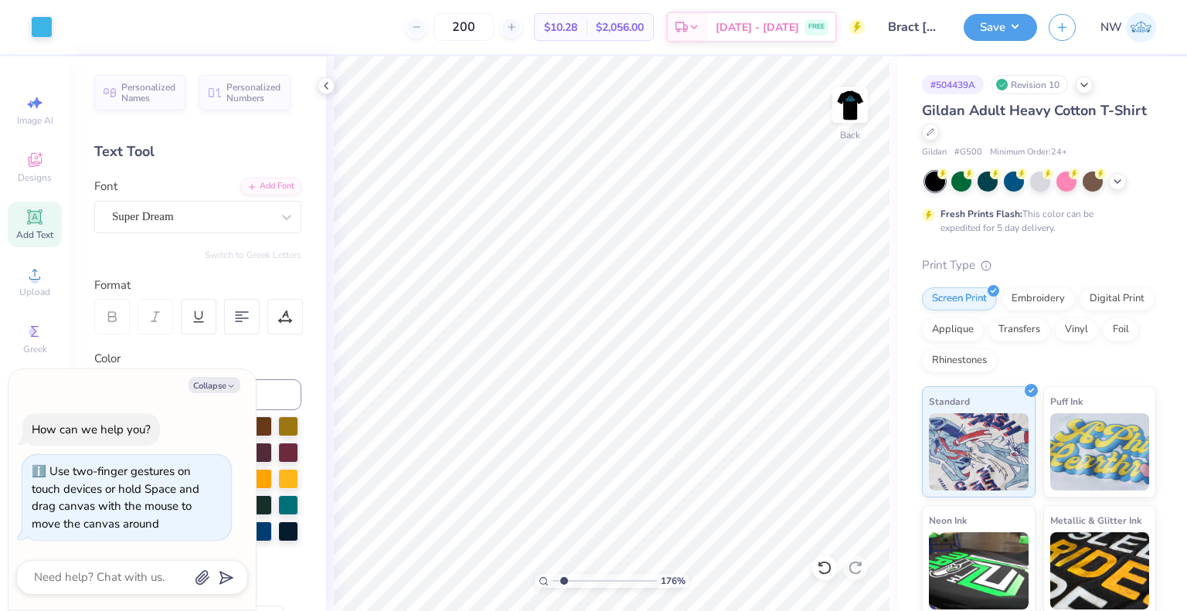
type textarea "x"
click at [840, 105] on img at bounding box center [850, 105] width 62 height 62
type input "1.76455062547443"
type textarea "x"
type input "1.76455062547443"
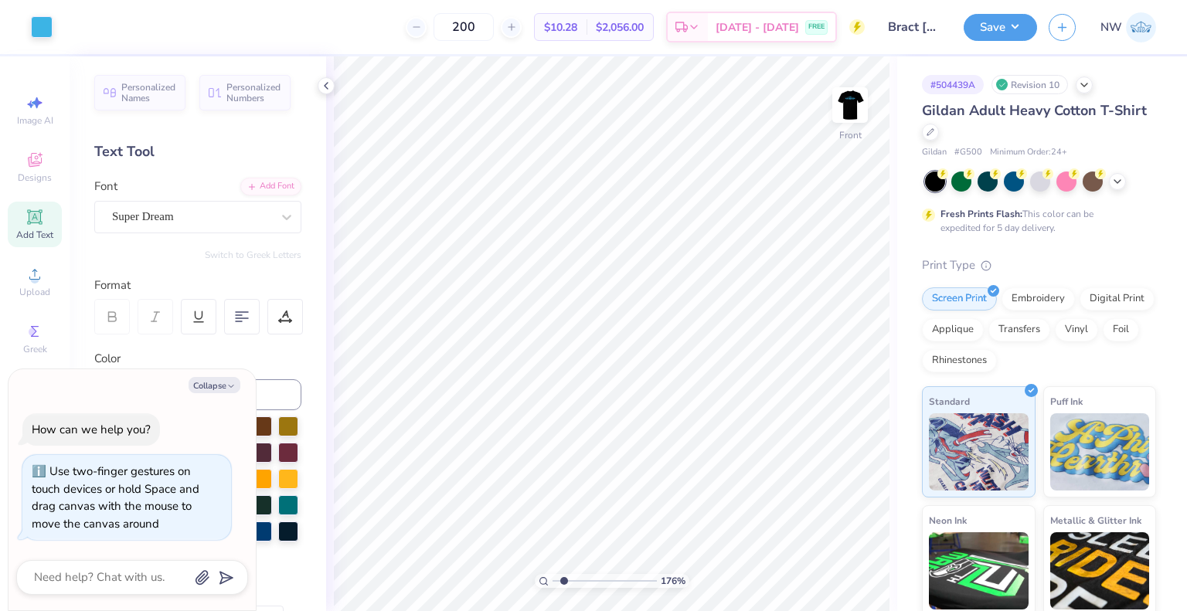
type textarea "x"
type input "1.76455062547443"
type textarea "x"
type input "1.76455062547443"
type textarea "x"
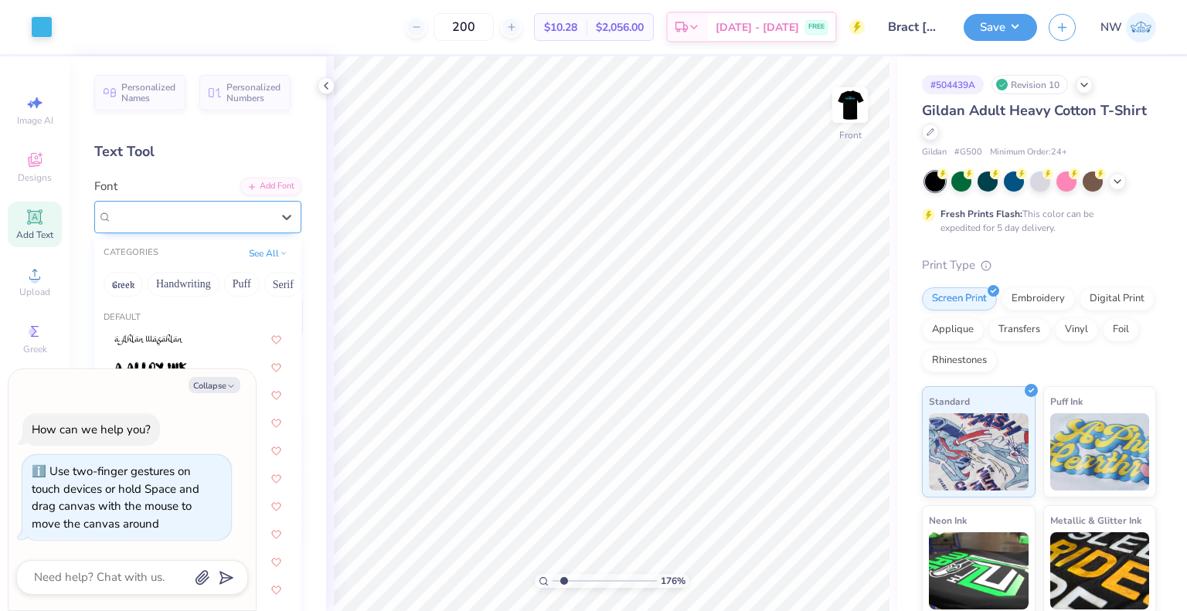
click at [237, 216] on div "Super Dream" at bounding box center [192, 217] width 162 height 24
type input "1.76455062547443"
type textarea "x"
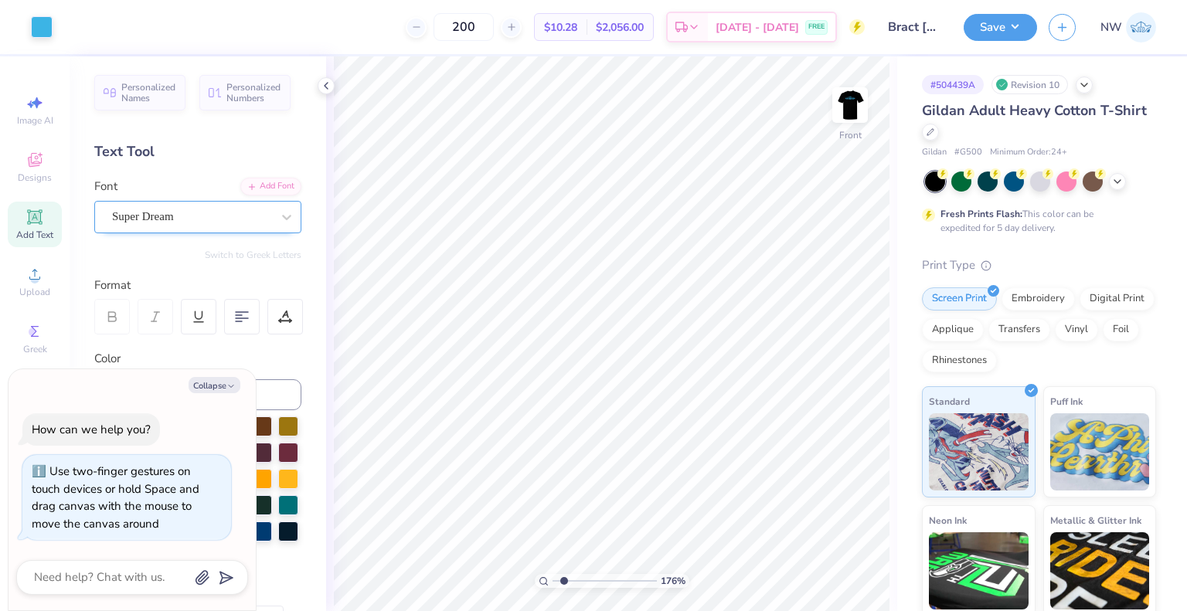
type input "1.76455062547443"
type textarea "x"
drag, startPoint x: 226, startPoint y: 281, endPoint x: 142, endPoint y: 228, distance: 99.0
click at [142, 228] on div "Super Dream" at bounding box center [192, 217] width 162 height 24
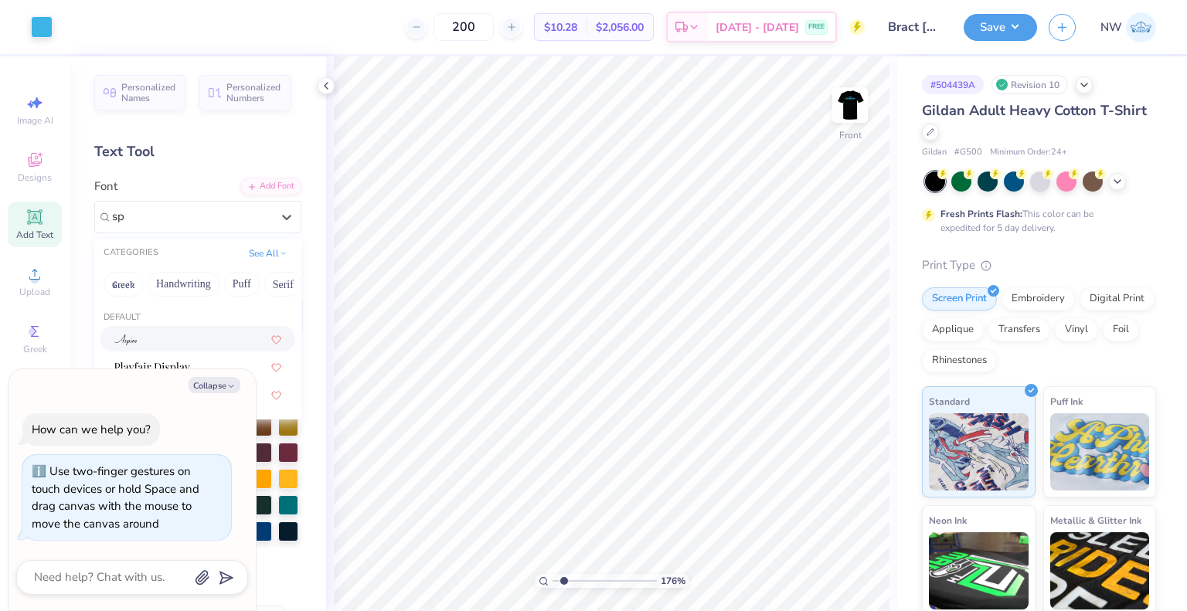
type input "s"
type input "l"
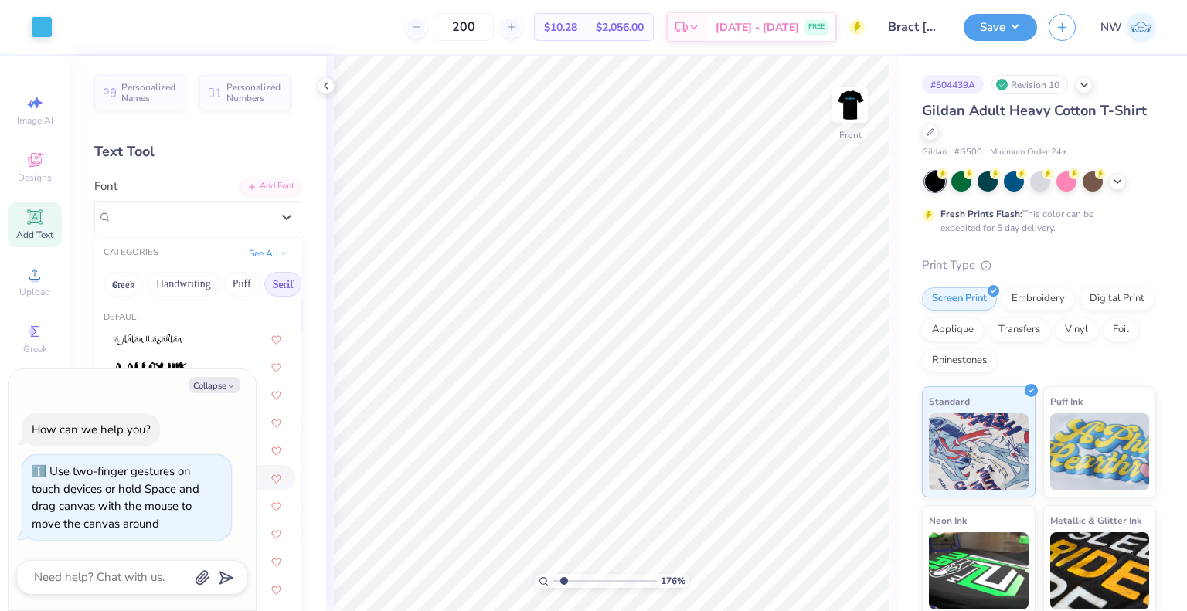
click at [276, 284] on button "Serif" at bounding box center [283, 284] width 38 height 25
type input "1.76455062547443"
type textarea "x"
type input "1.76455062547443"
click at [207, 380] on button "Collapse" at bounding box center [215, 385] width 52 height 16
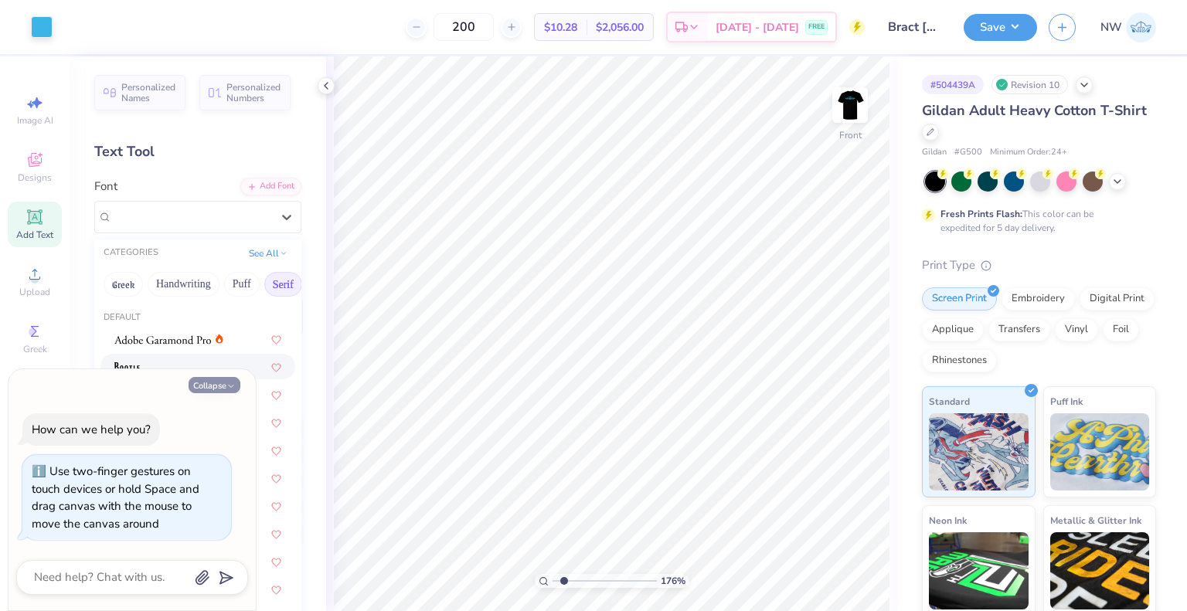
type textarea "x"
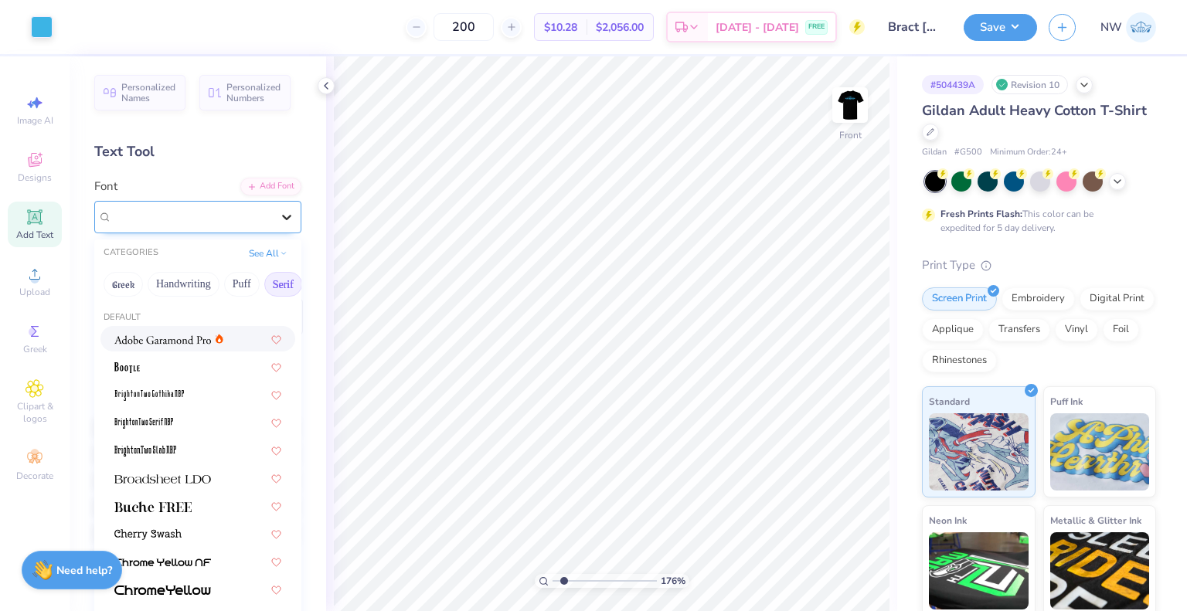
click at [275, 203] on div at bounding box center [287, 217] width 28 height 28
type input "1.76455062547443"
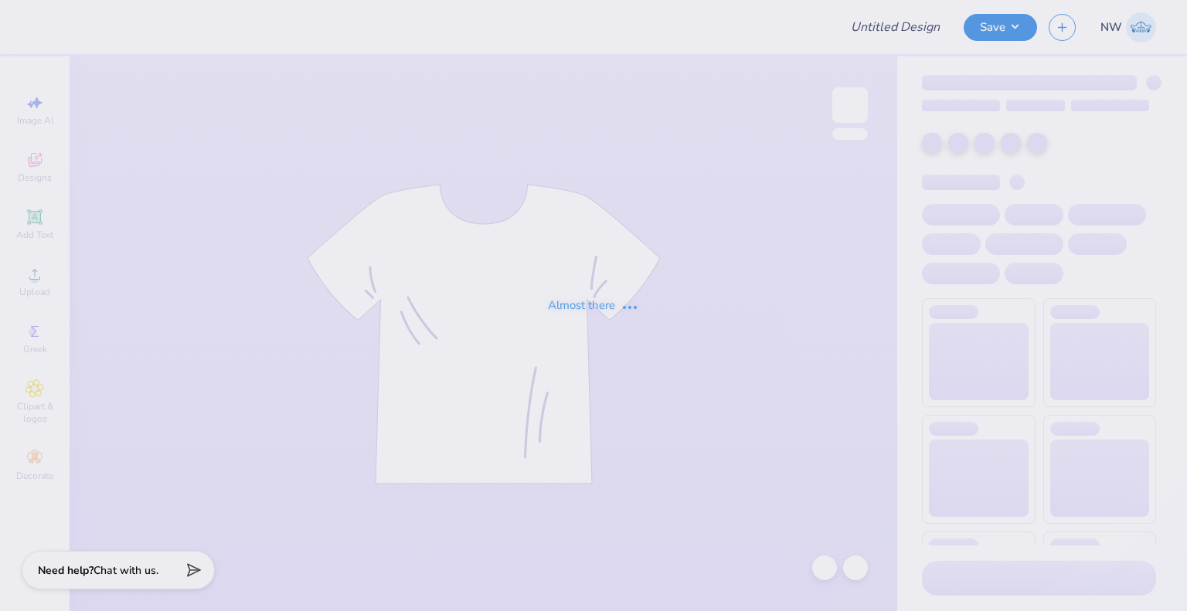
type input "Theta Football Tanks"
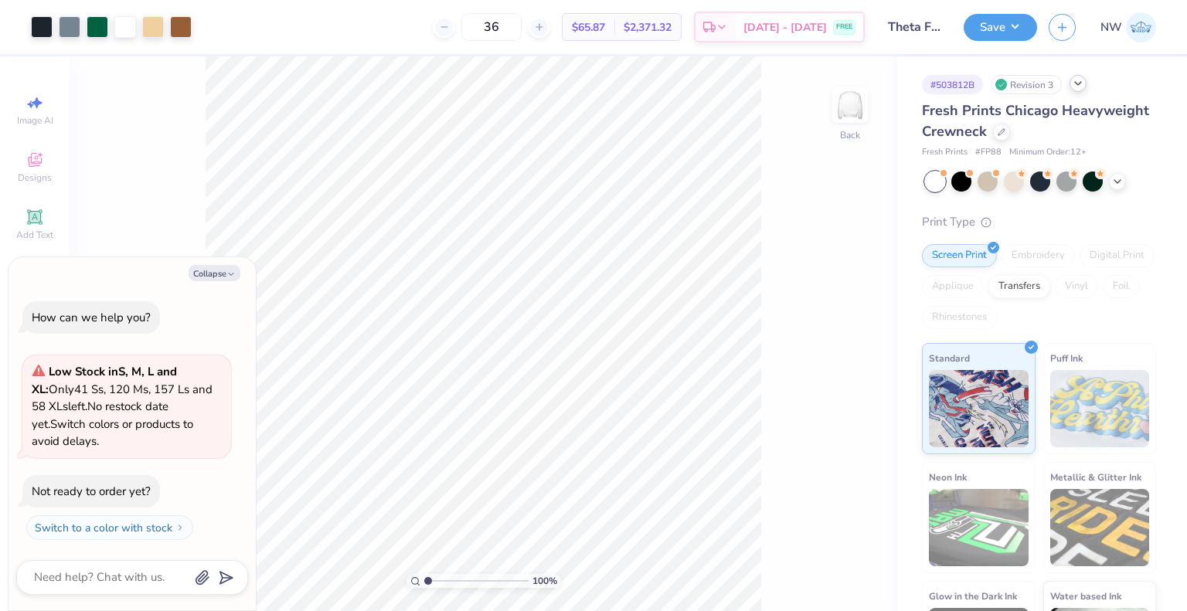
click at [1081, 86] on icon at bounding box center [1078, 83] width 12 height 12
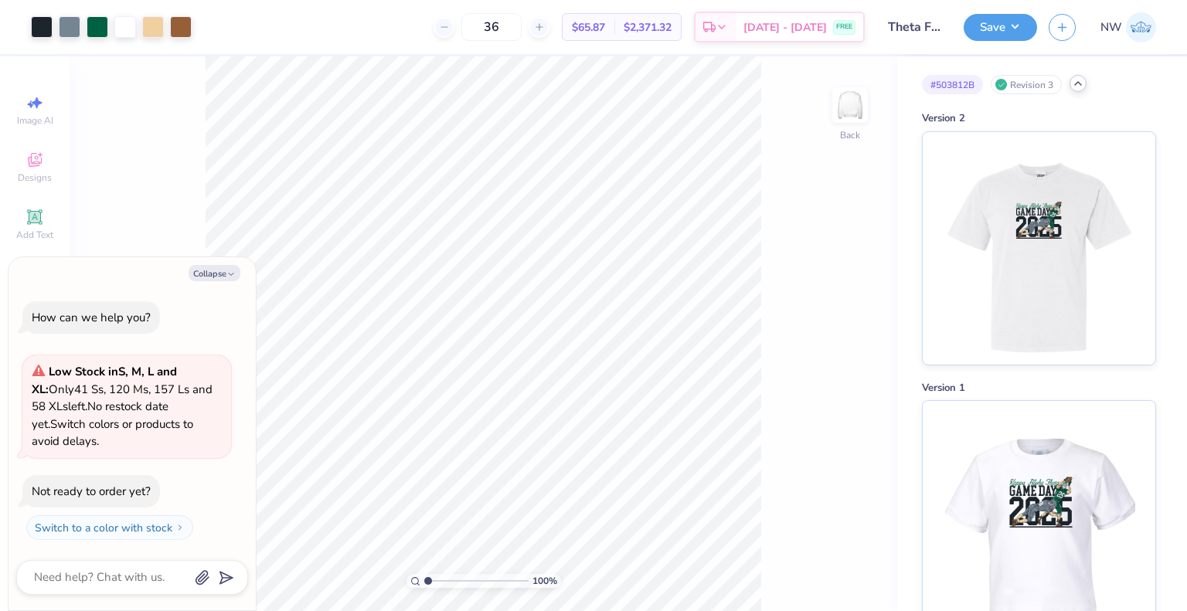
click at [1081, 83] on icon at bounding box center [1078, 83] width 12 height 12
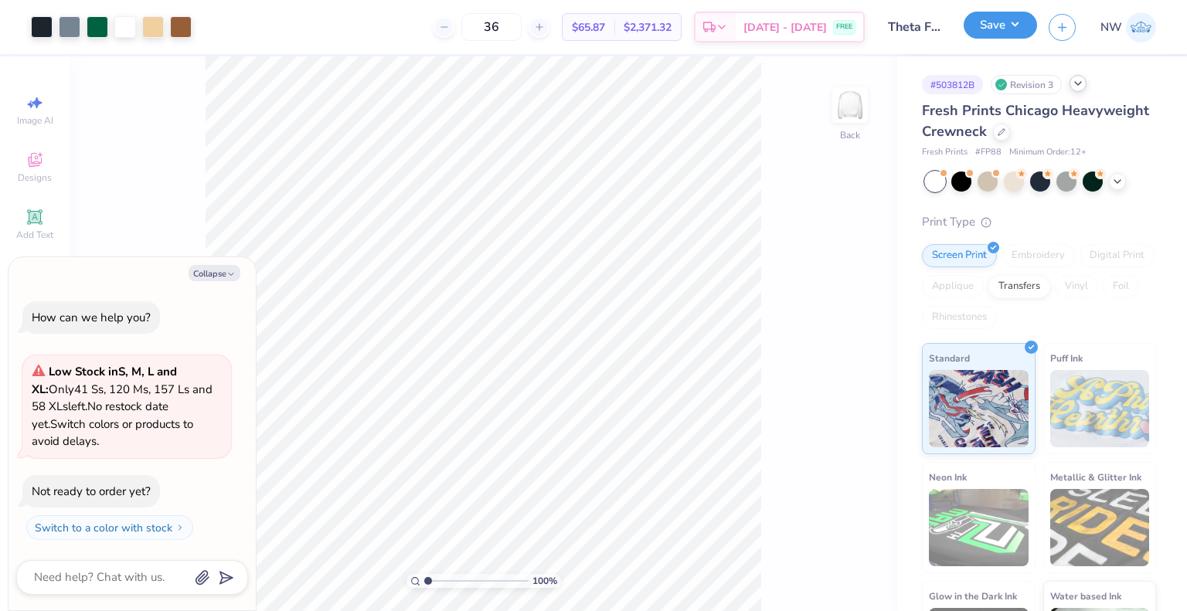
click at [1016, 36] on button "Save" at bounding box center [1000, 25] width 73 height 27
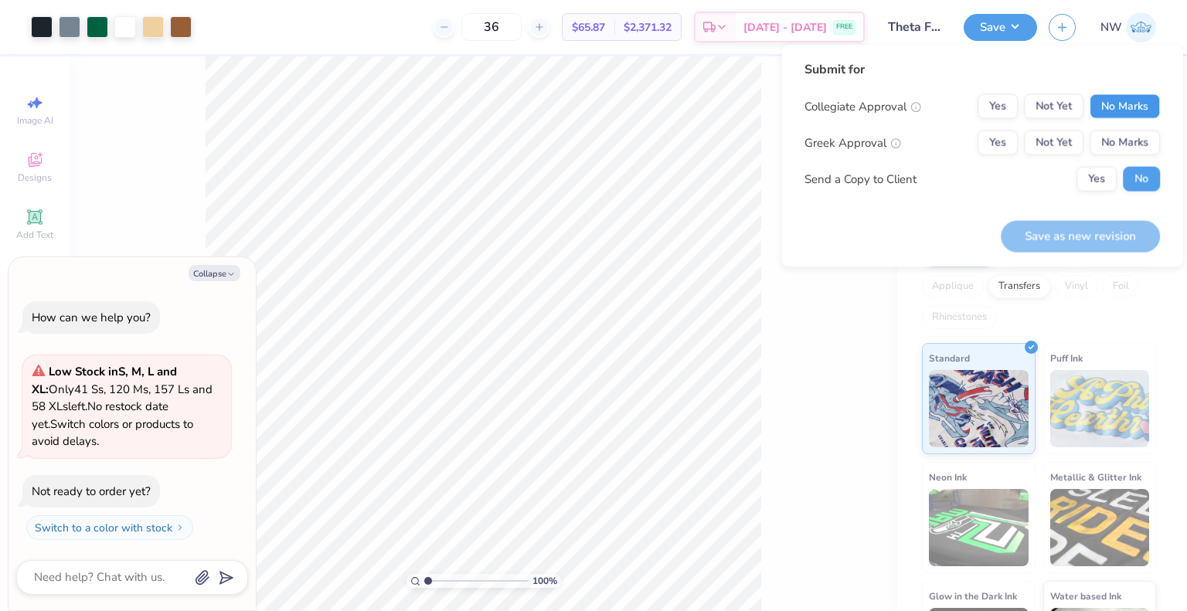
click at [1114, 102] on button "No Marks" at bounding box center [1125, 106] width 70 height 25
click at [825, 318] on div "100 % Back" at bounding box center [484, 333] width 828 height 555
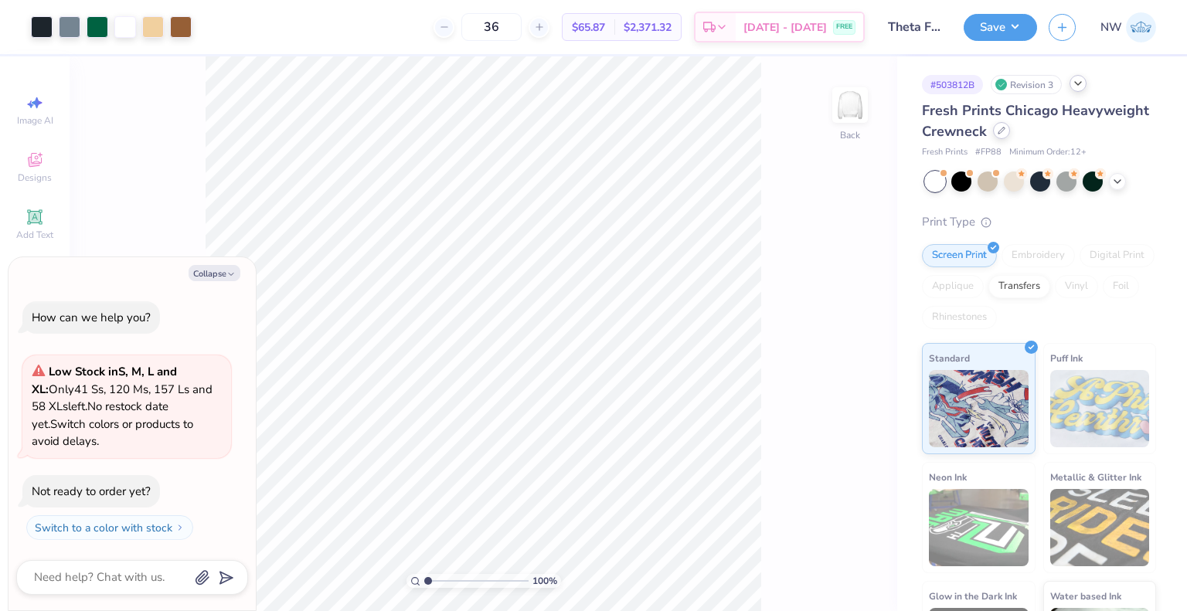
click at [1005, 134] on icon at bounding box center [1002, 131] width 8 height 8
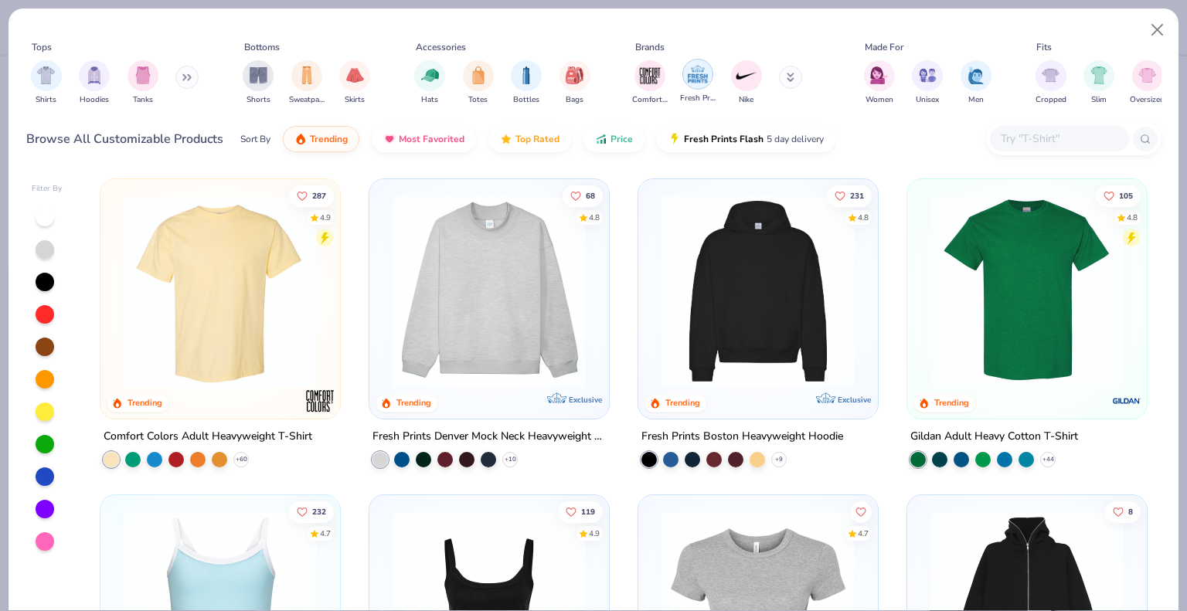
click at [702, 80] on img "filter for Fresh Prints" at bounding box center [697, 74] width 23 height 23
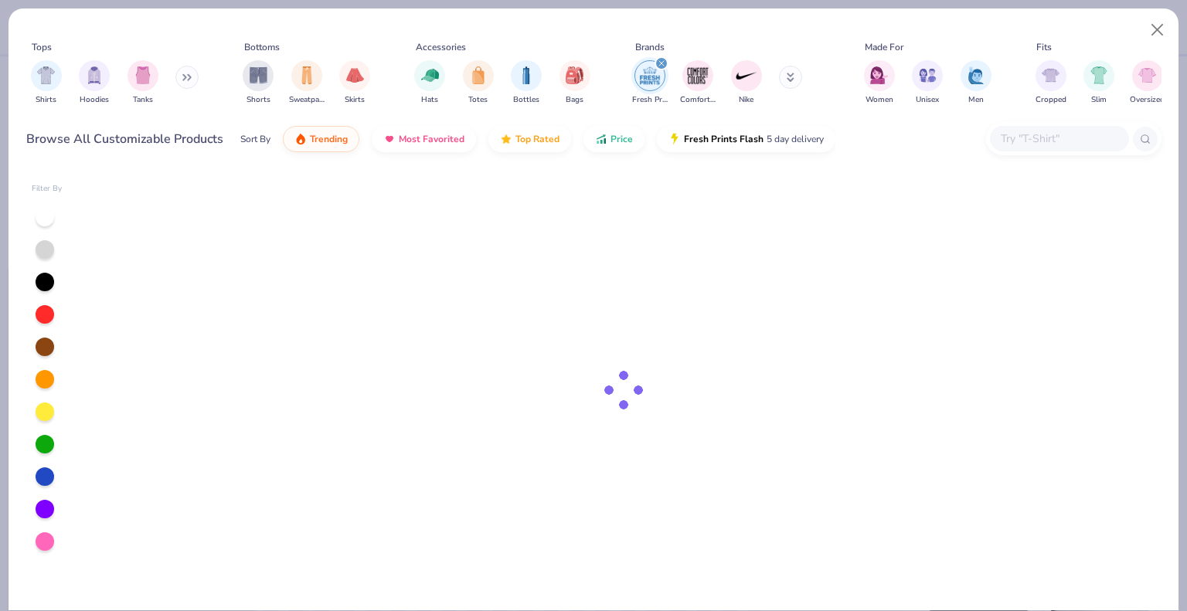
type textarea "x"
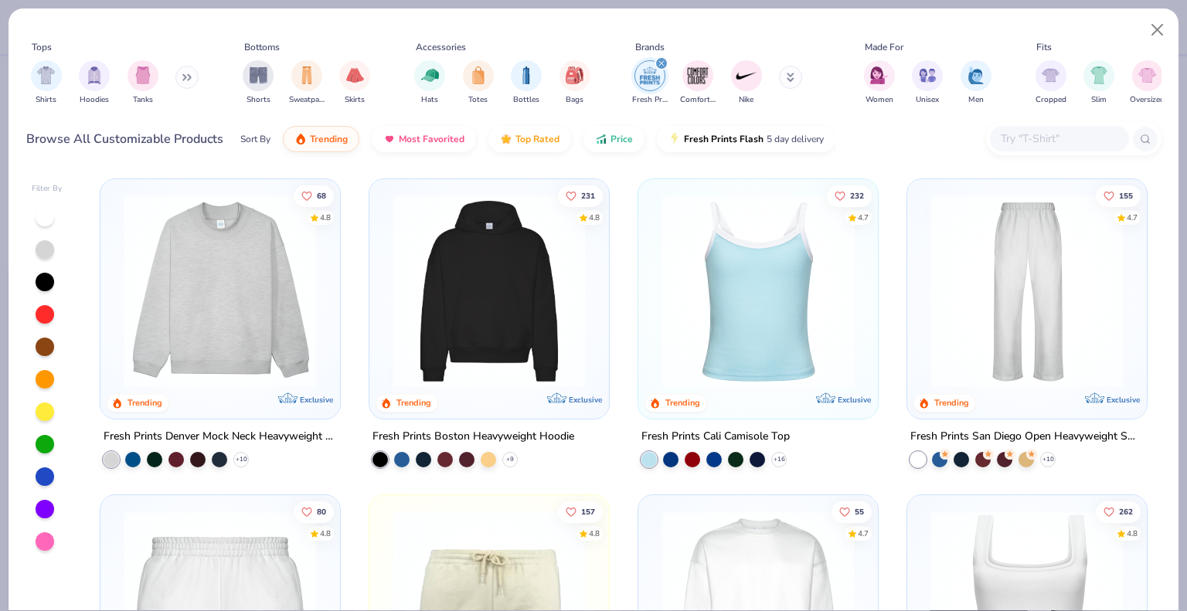
click at [1026, 135] on input "text" at bounding box center [1058, 139] width 119 height 18
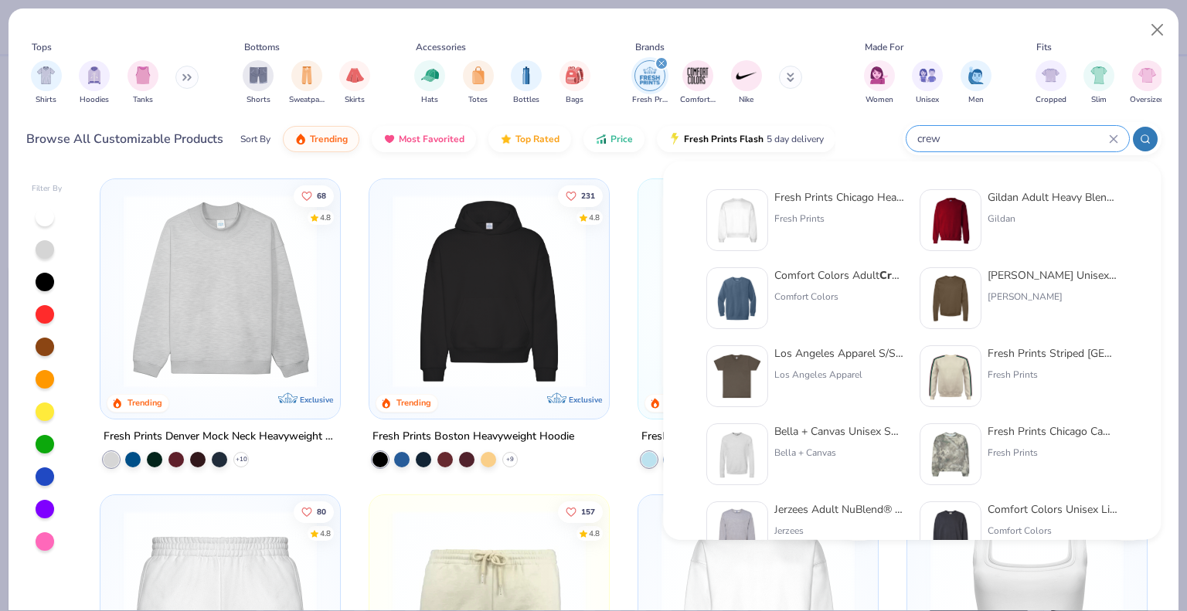
type input "crew"
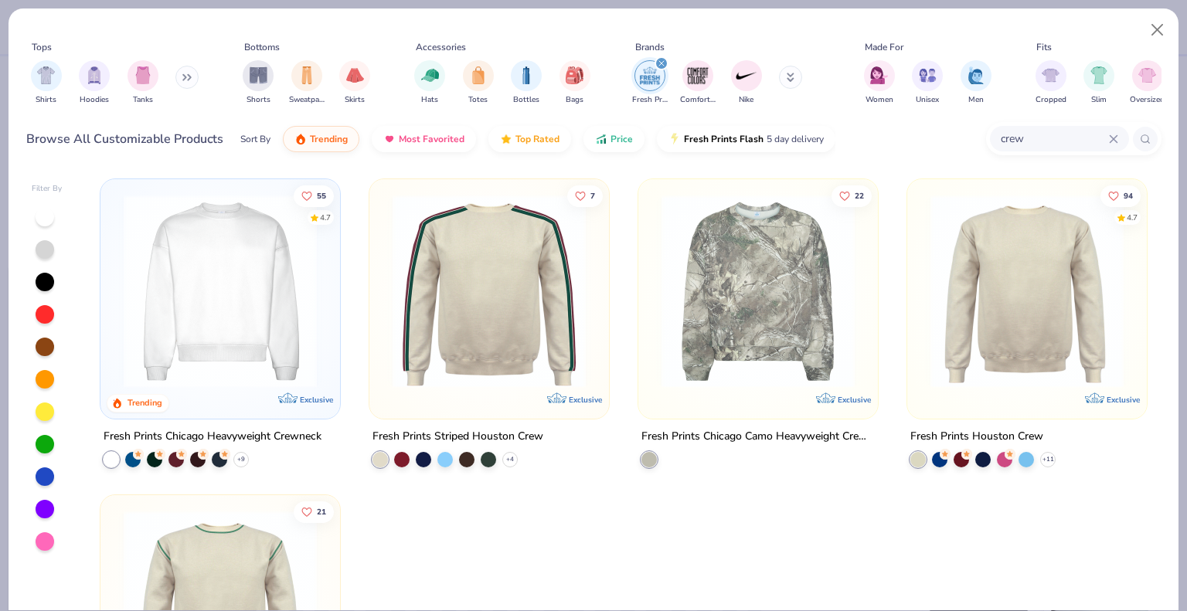
click at [1036, 294] on img at bounding box center [1027, 291] width 209 height 193
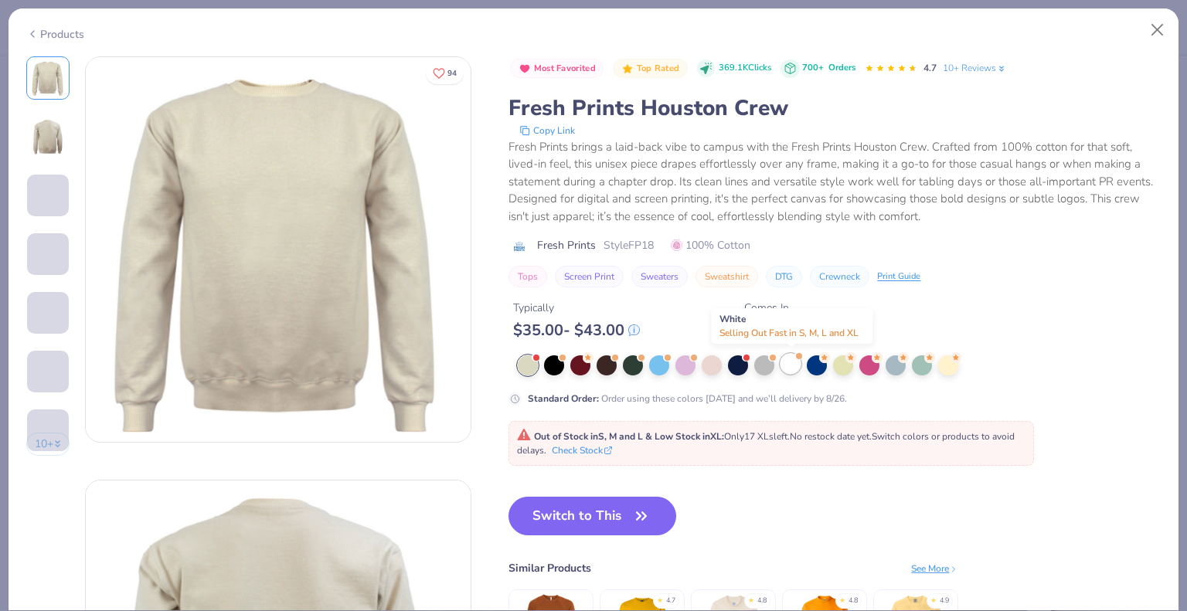
click at [795, 358] on div at bounding box center [791, 364] width 20 height 20
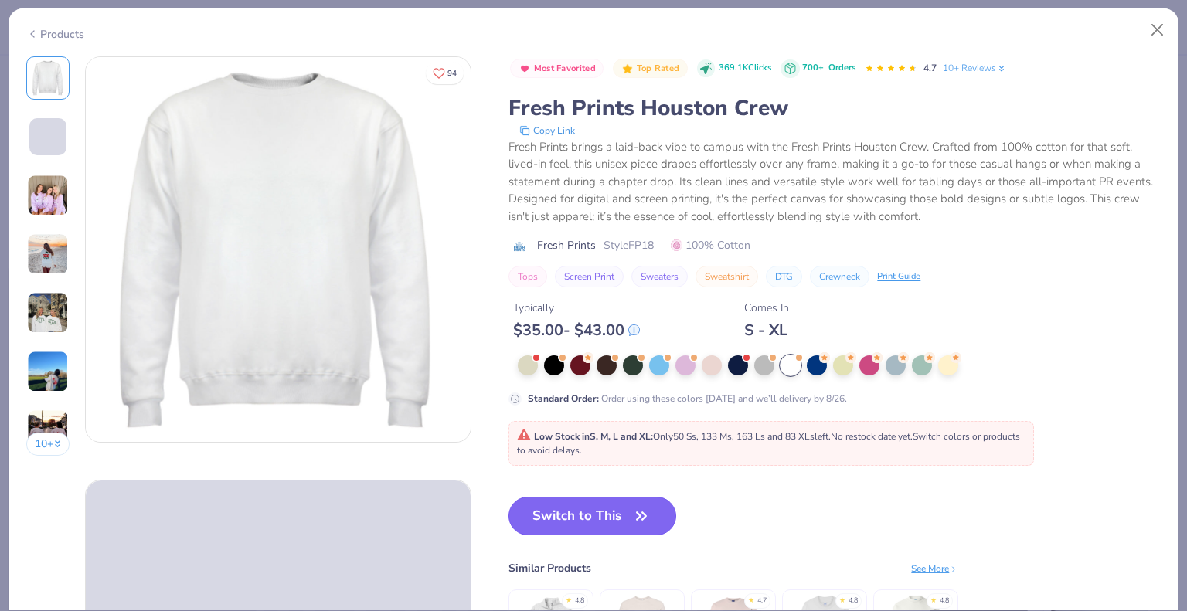
click at [612, 505] on button "Switch to This" at bounding box center [592, 516] width 168 height 39
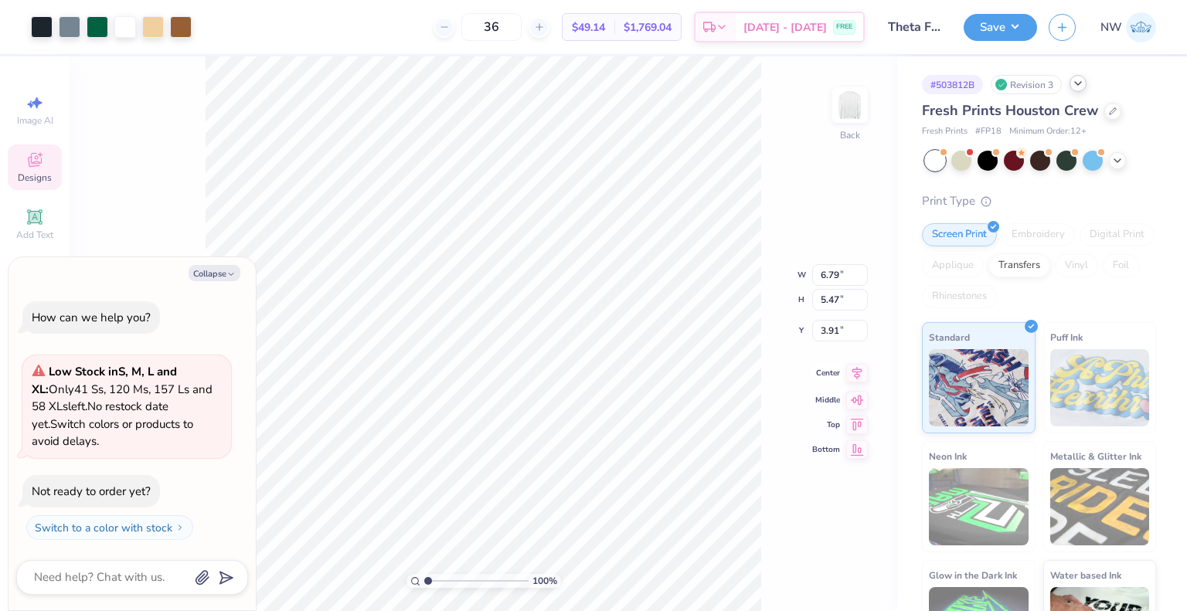
click at [859, 369] on icon at bounding box center [857, 373] width 22 height 19
type textarea "x"
click at [820, 315] on input "3.91" at bounding box center [840, 319] width 56 height 22
type input "3"
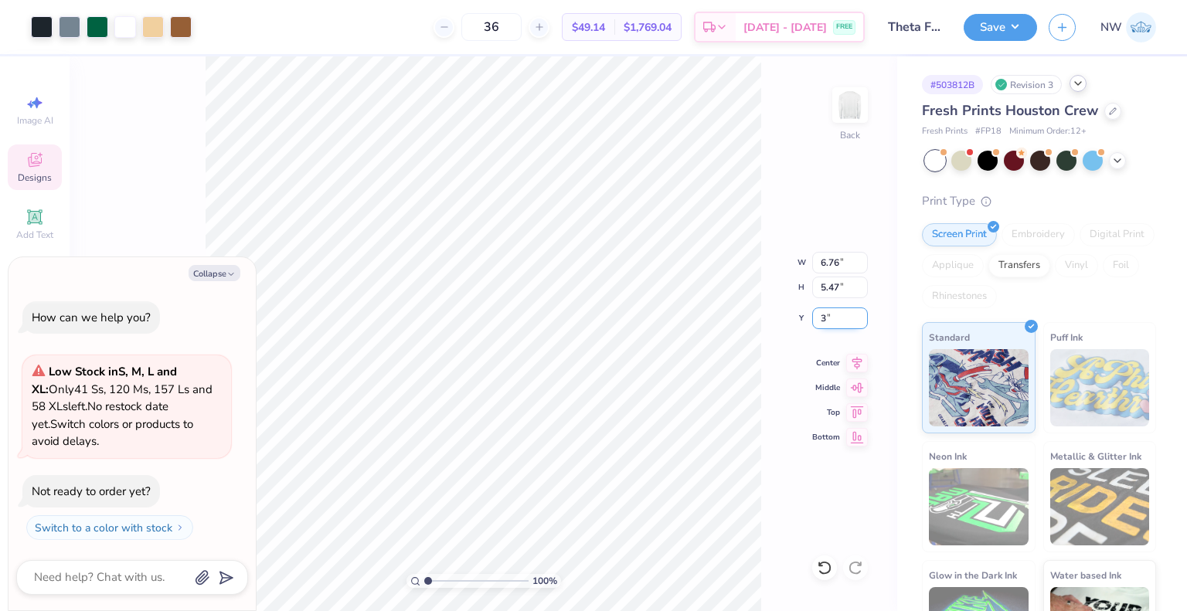
type textarea "x"
type input "3.00"
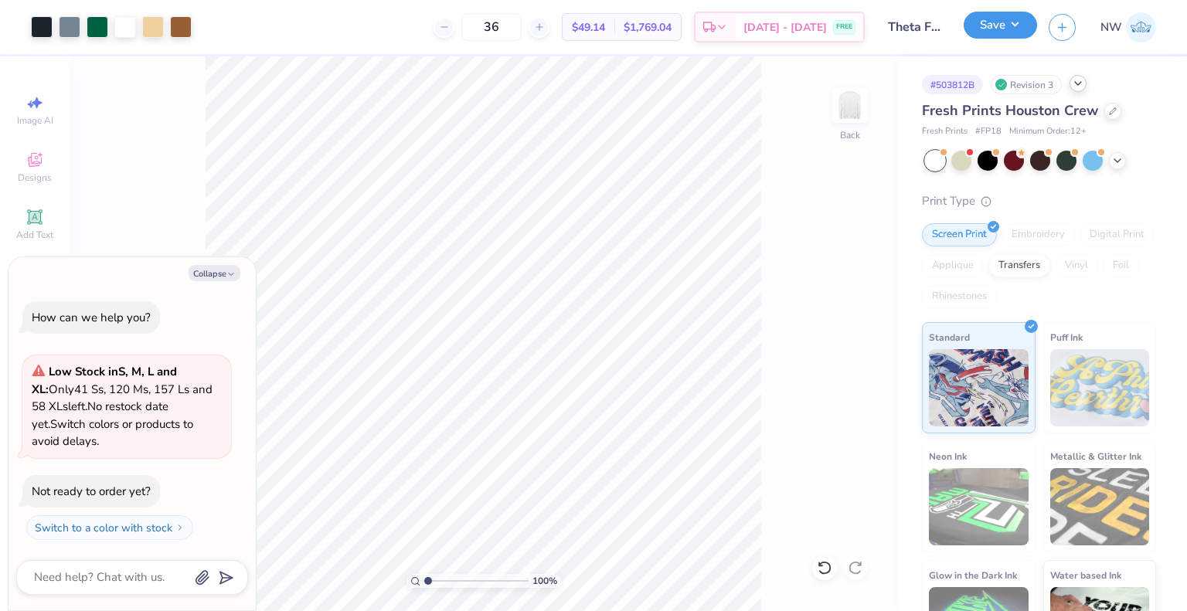
click at [989, 24] on button "Save" at bounding box center [1000, 25] width 73 height 27
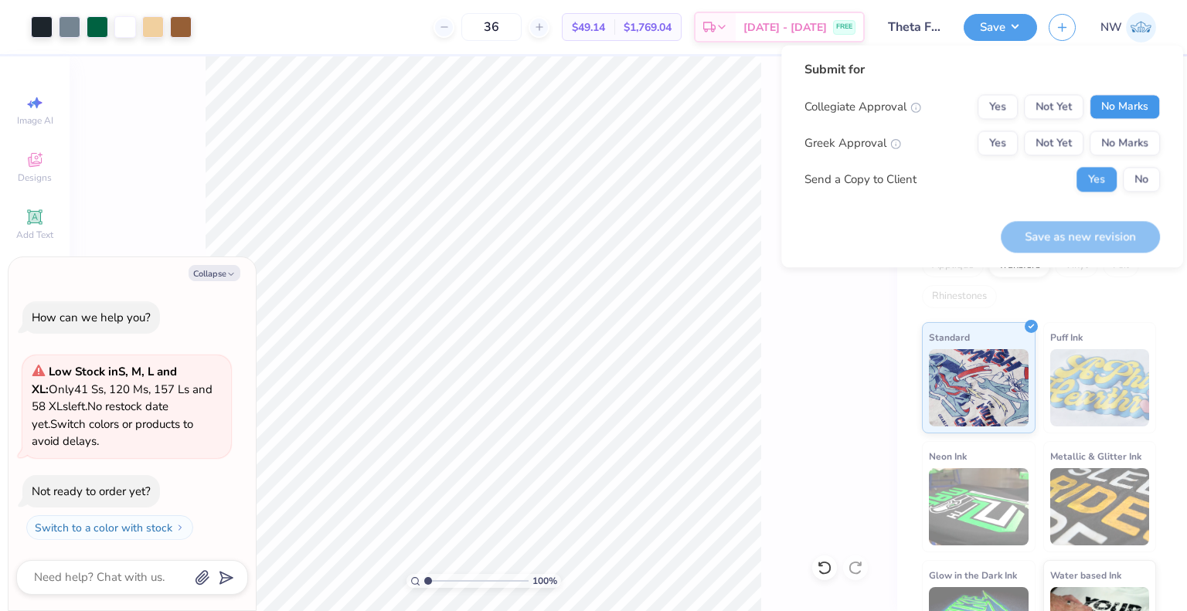
click at [1113, 114] on button "No Marks" at bounding box center [1125, 106] width 70 height 25
click at [988, 152] on button "Yes" at bounding box center [998, 143] width 40 height 25
click at [1070, 254] on div "Submit for Collegiate Approval Yes Not Yet No Marks Greek Approval Yes Not Yet …" at bounding box center [982, 156] width 402 height 223
click at [1059, 241] on button "Save as new revision" at bounding box center [1080, 237] width 159 height 32
type textarea "x"
